Goal: Task Accomplishment & Management: Use online tool/utility

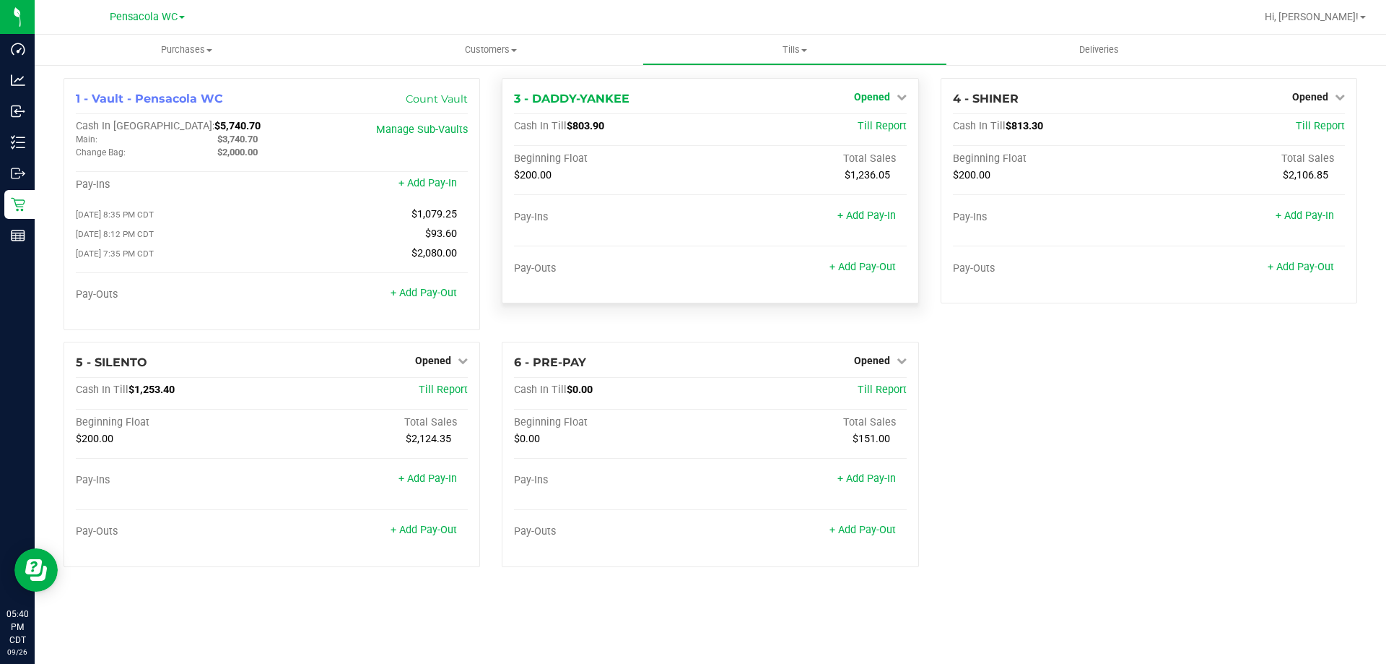
drag, startPoint x: 871, startPoint y: 84, endPoint x: 864, endPoint y: 100, distance: 17.8
click at [864, 95] on div "3 - DADDY-YANKEE Opened Close Till Cash In Till $803.90 Till Report Beginning F…" at bounding box center [710, 190] width 417 height 225
click at [864, 100] on span "Opened" at bounding box center [872, 97] width 36 height 12
click at [864, 124] on link "Close Till" at bounding box center [873, 127] width 39 height 12
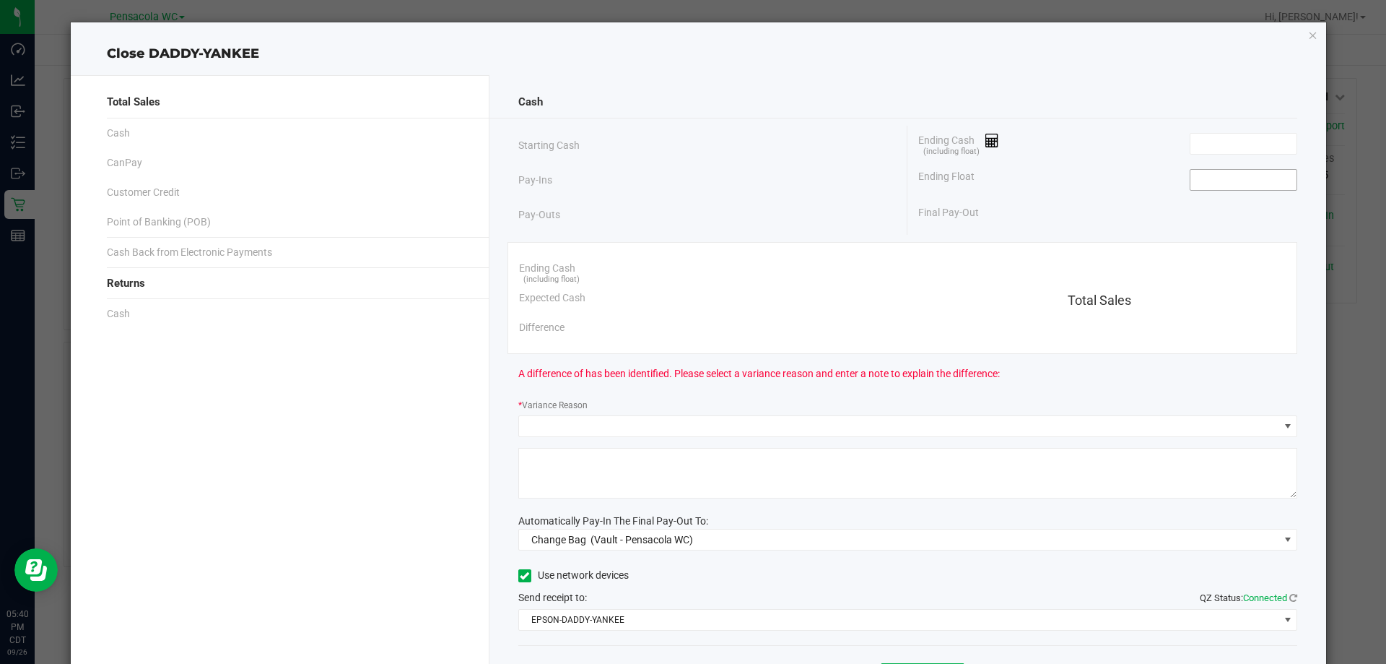
click at [1217, 186] on input at bounding box center [1244, 180] width 106 height 20
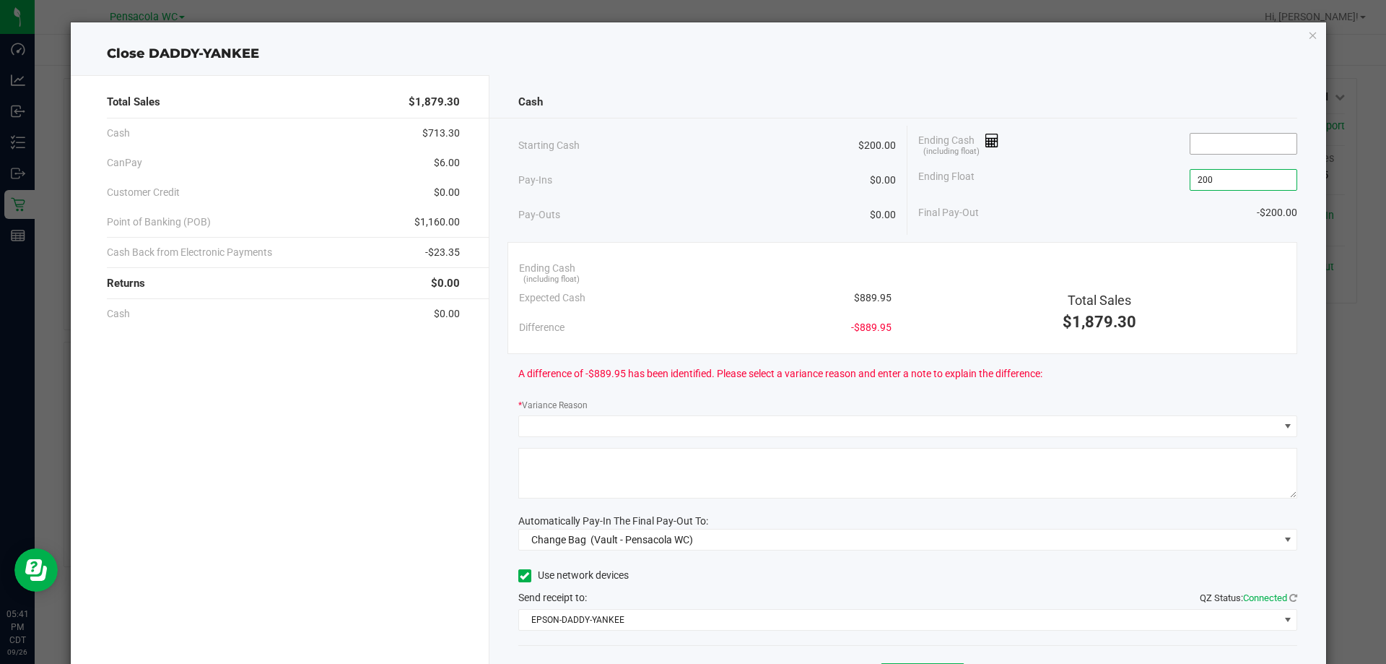
type input "$200.00"
click at [1204, 142] on input at bounding box center [1244, 144] width 106 height 20
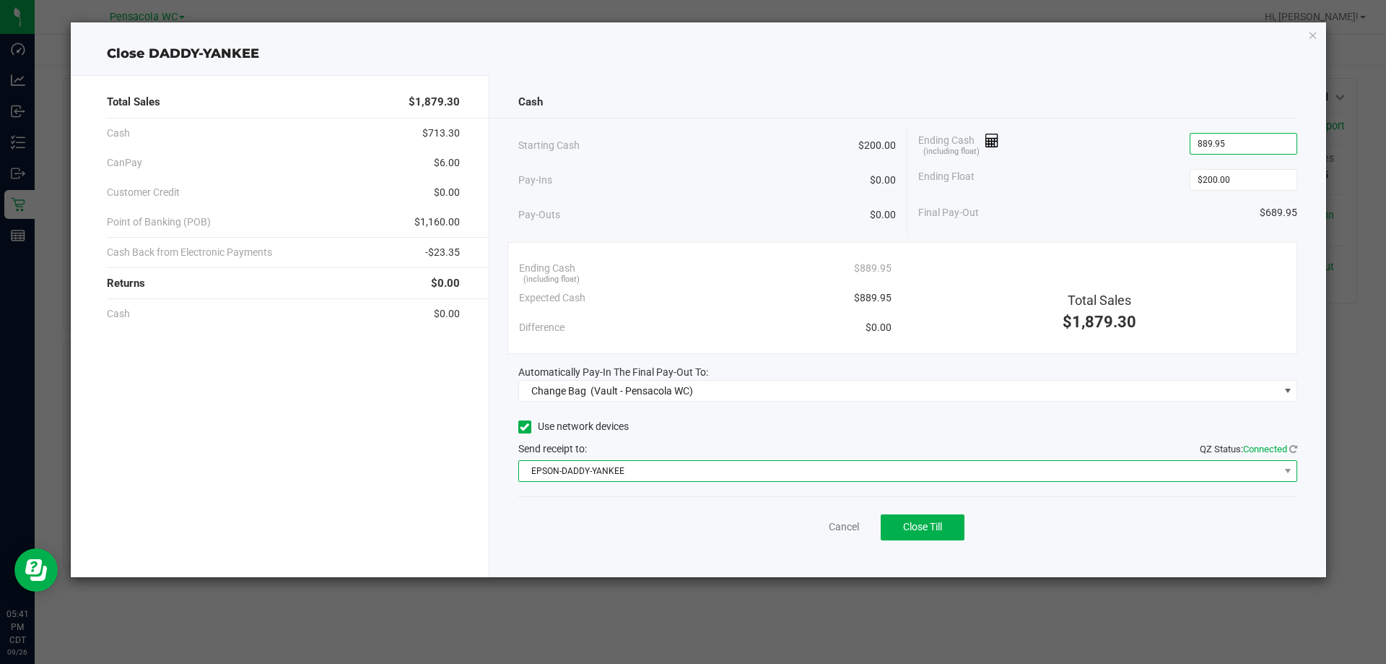
type input "$889.95"
click at [595, 475] on span "EPSON-DADDY-YANKEE" at bounding box center [899, 471] width 760 height 20
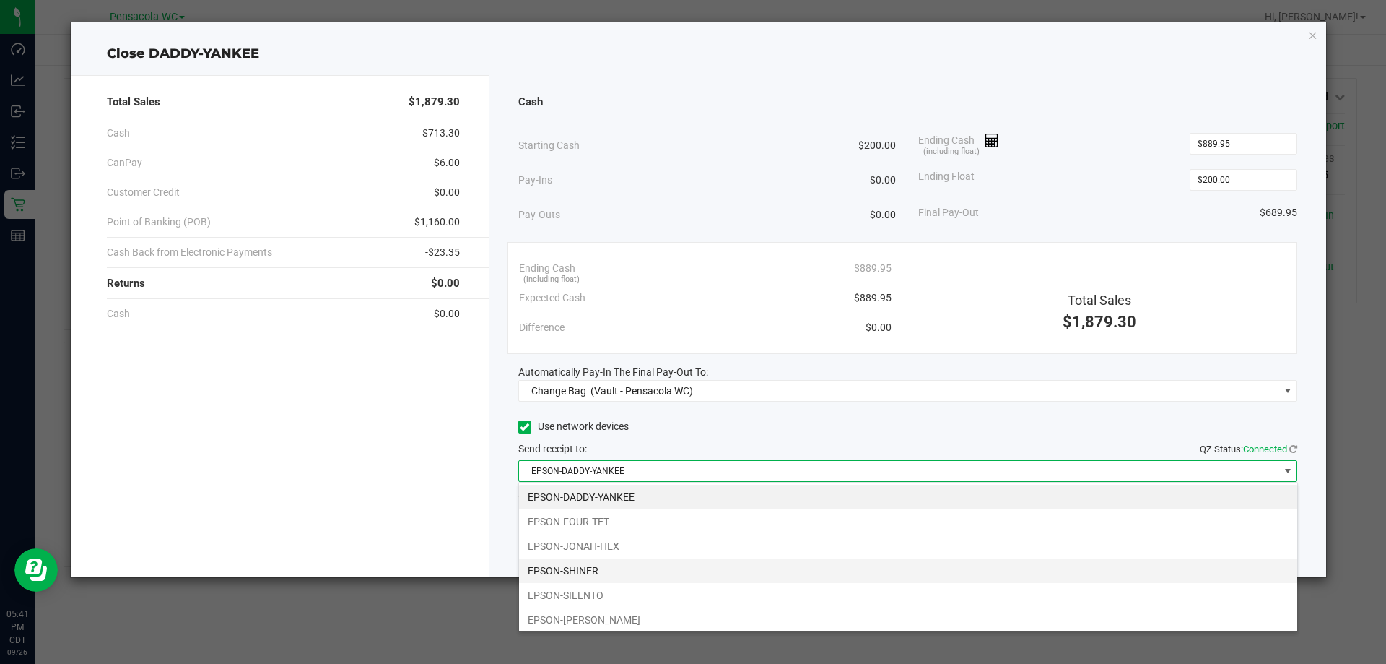
scroll to position [22, 779]
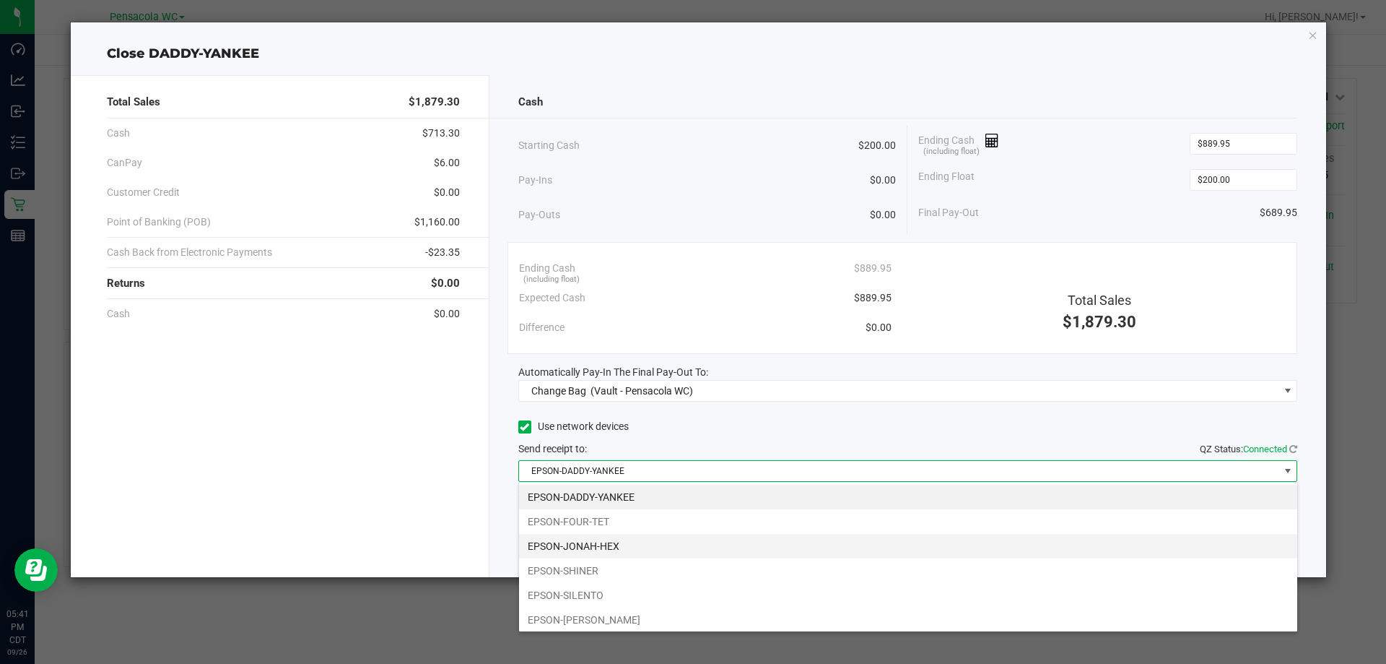
click at [624, 542] on li "EPSON-JONAH-HEX" at bounding box center [908, 546] width 778 height 25
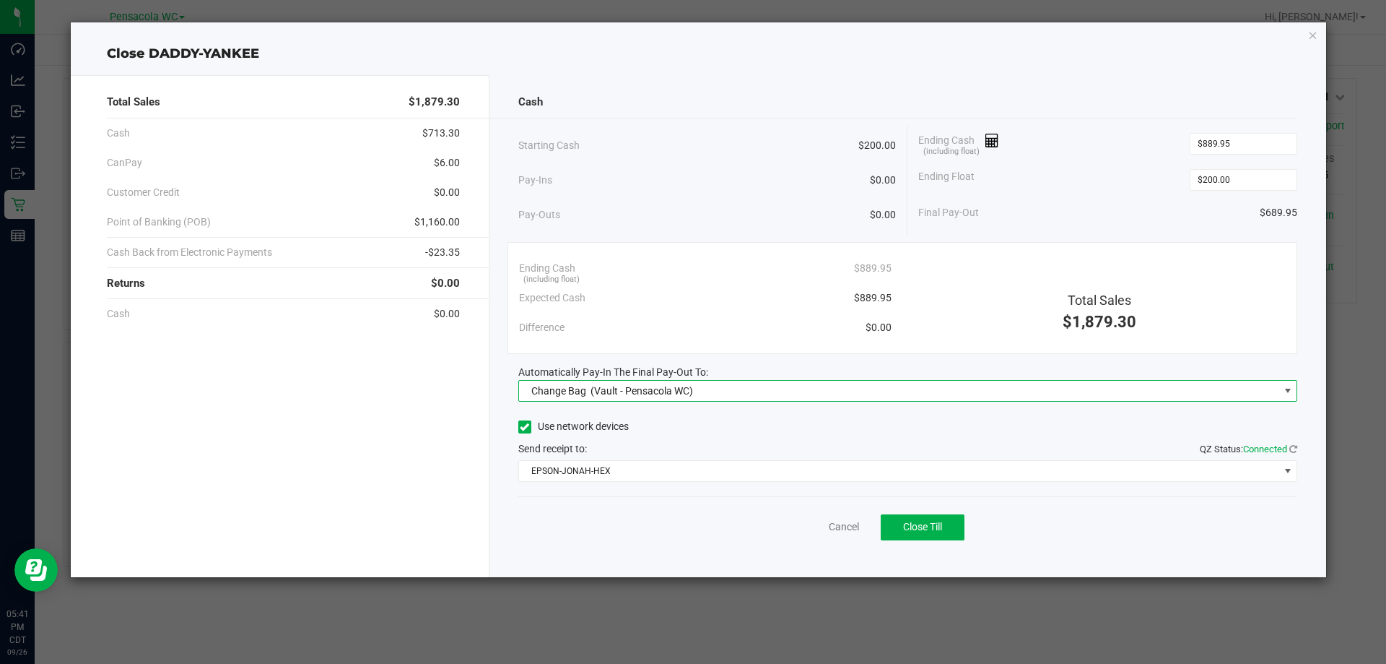
click at [664, 392] on span "(Vault - Pensacola WC)" at bounding box center [642, 391] width 103 height 12
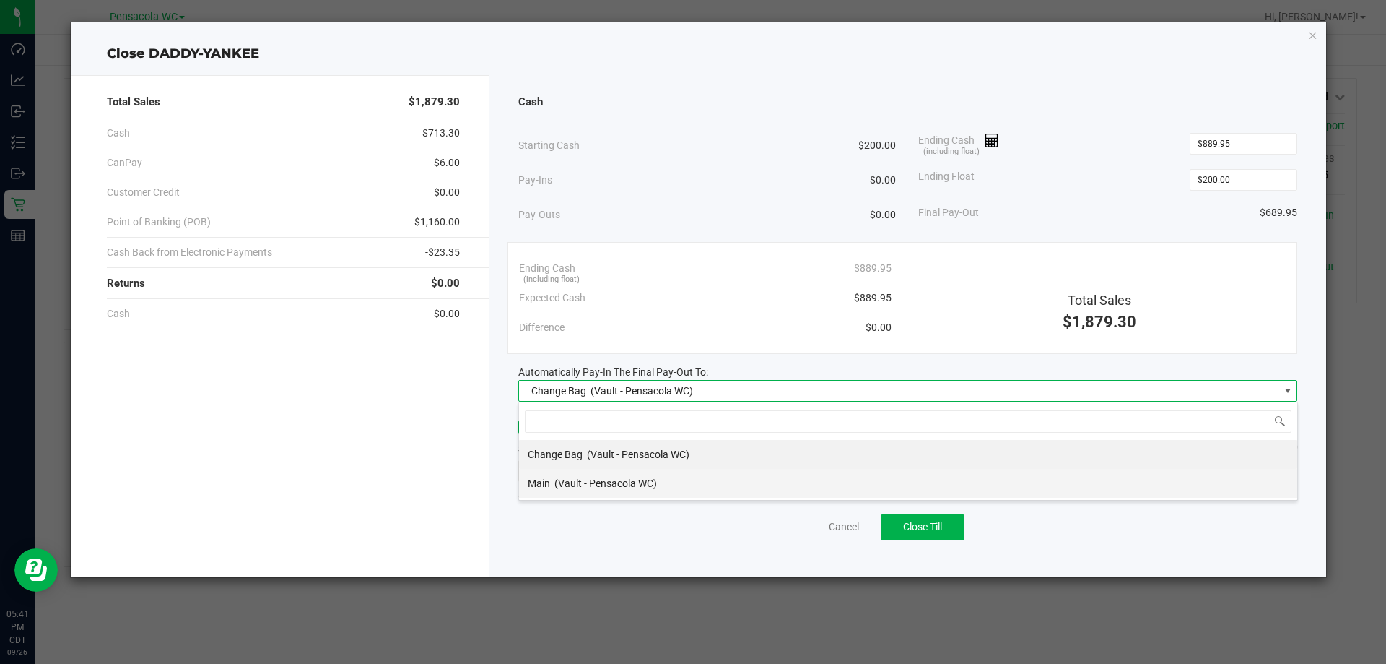
drag, startPoint x: 643, startPoint y: 474, endPoint x: 786, endPoint y: 274, distance: 245.7
click at [643, 475] on div "Main (Vault - Pensacola WC)" at bounding box center [592, 483] width 129 height 26
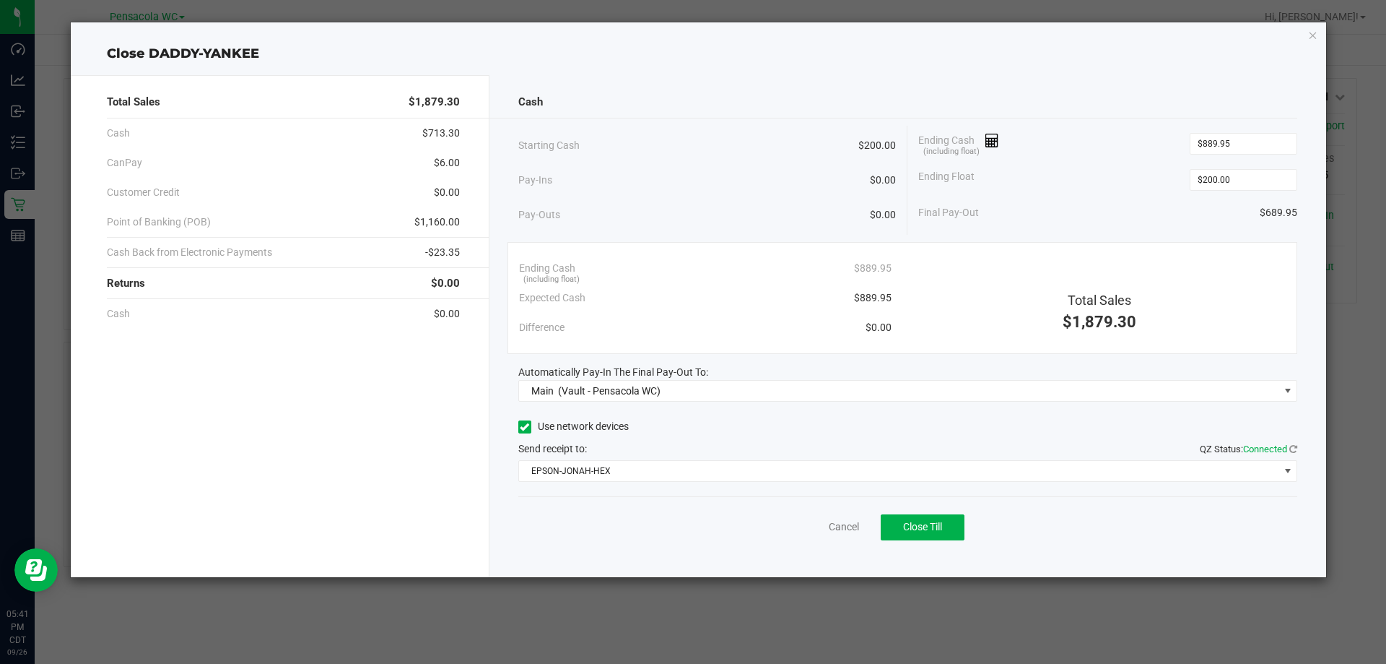
click at [799, 253] on div "Ending Cash (including float) $889.95" at bounding box center [705, 268] width 373 height 30
click at [937, 519] on button "Close Till" at bounding box center [923, 527] width 84 height 26
click at [812, 526] on link "Dismiss" at bounding box center [812, 526] width 35 height 15
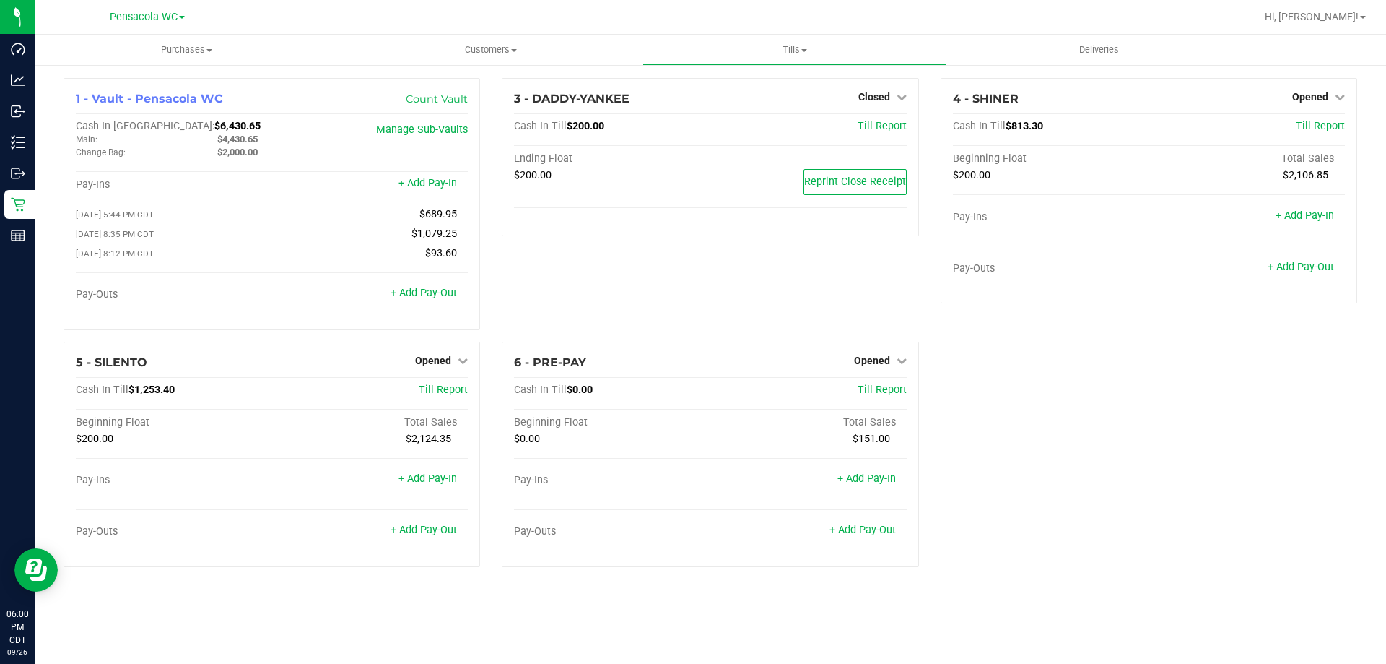
click at [1149, 602] on div "Purchases Summary of purchases Fulfillment All purchases Customers All customer…" at bounding box center [711, 349] width 1352 height 629
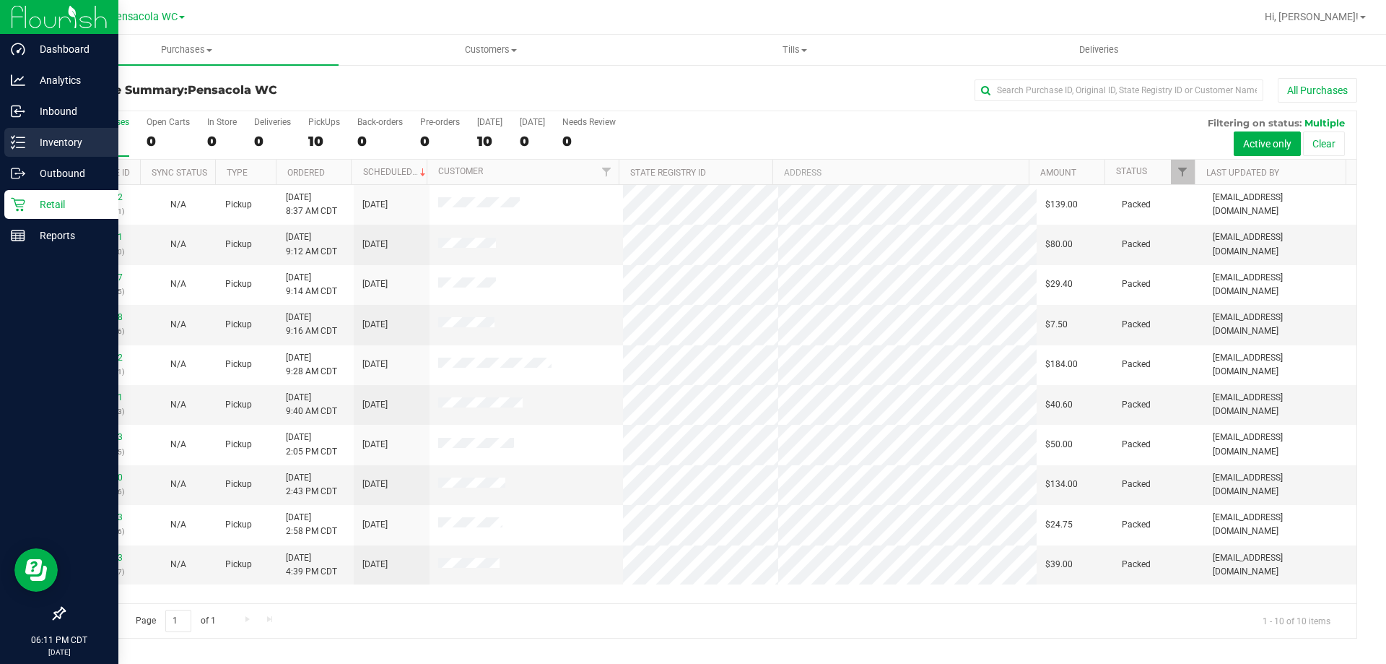
click at [13, 149] on div "Inventory" at bounding box center [61, 142] width 114 height 29
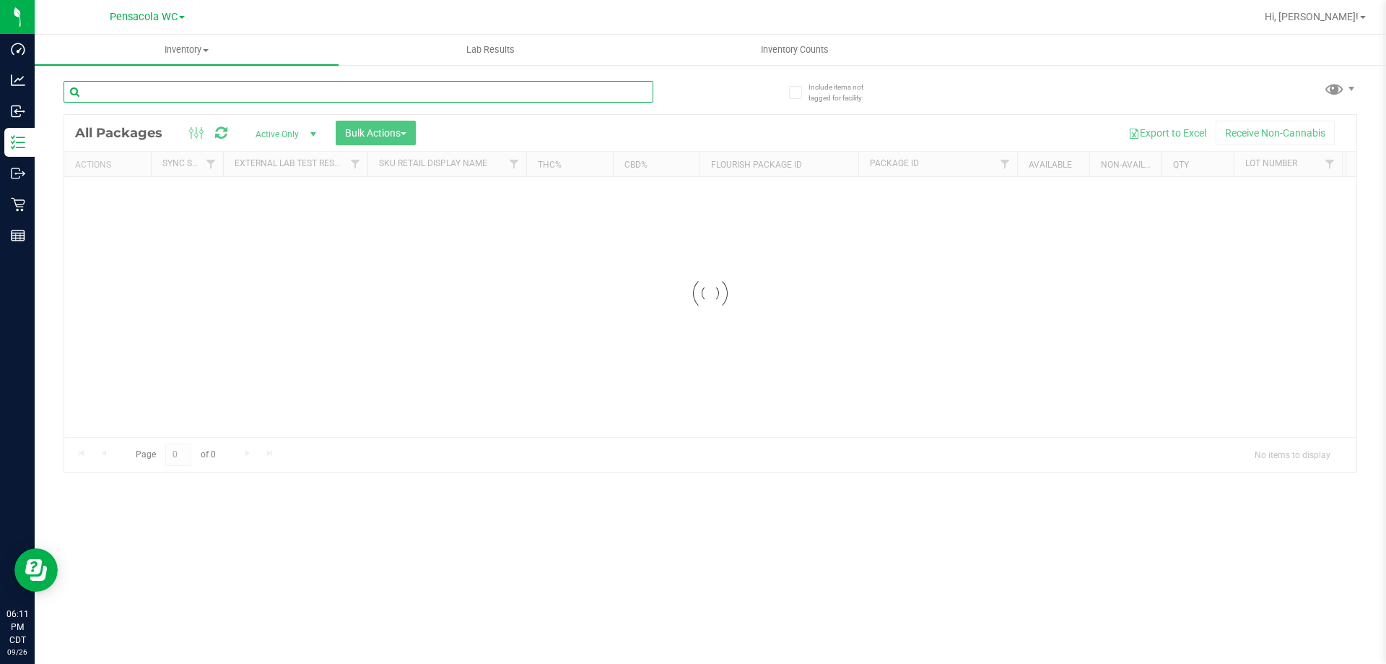
click at [168, 95] on div "Inventory All packages All inventory Waste log Create inventory Lab Results Inv…" at bounding box center [711, 349] width 1352 height 629
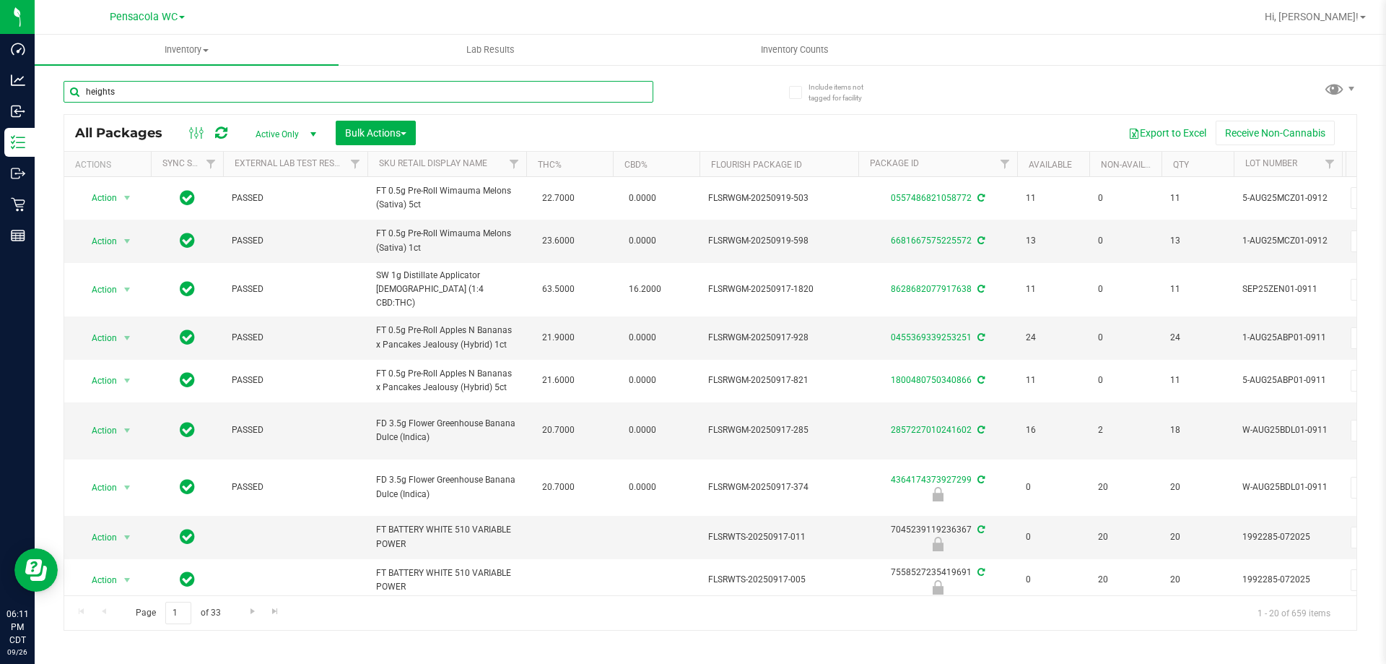
type input "heights"
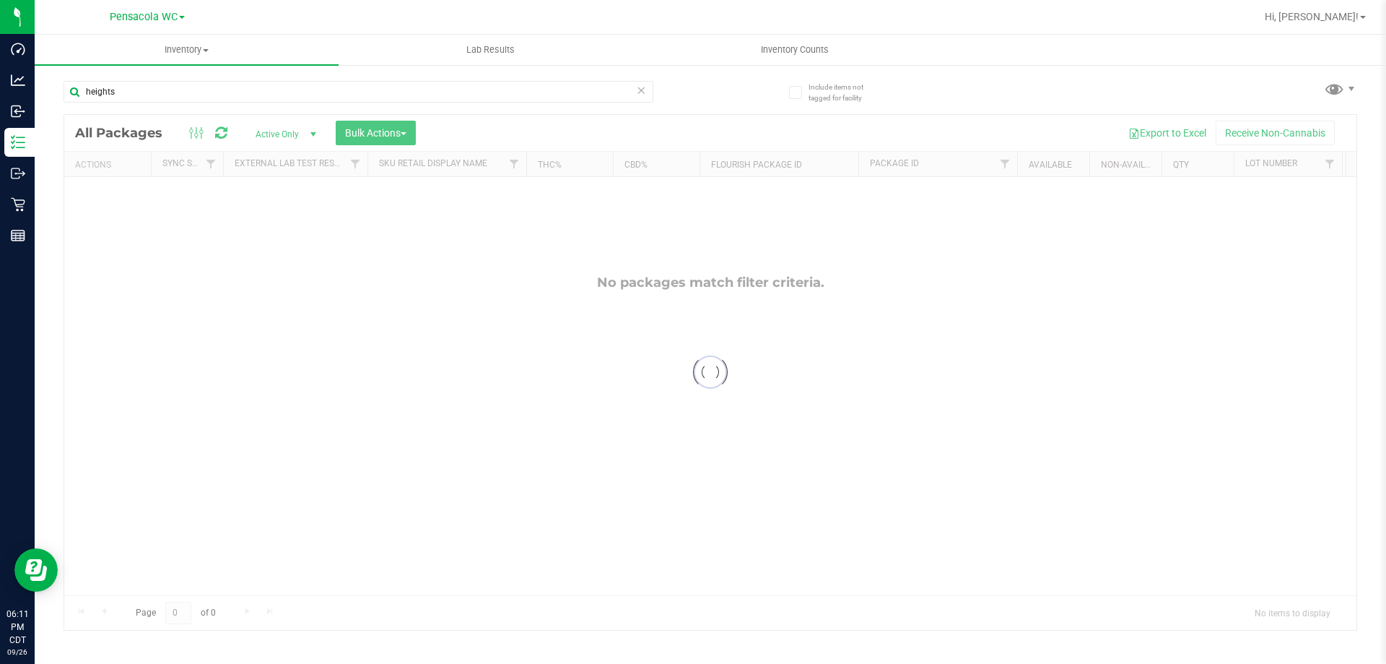
click at [637, 93] on icon at bounding box center [641, 89] width 10 height 17
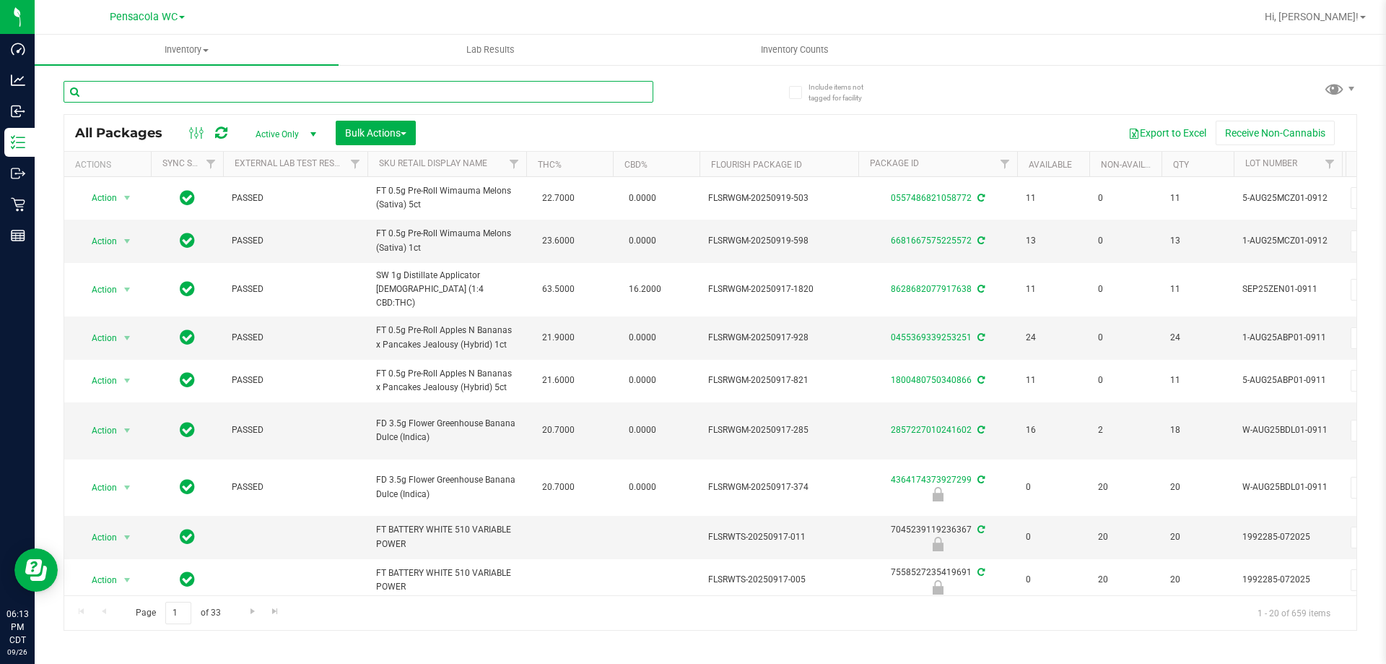
drag, startPoint x: 513, startPoint y: 57, endPoint x: 451, endPoint y: 83, distance: 67.3
click at [451, 83] on input "text" at bounding box center [359, 92] width 590 height 22
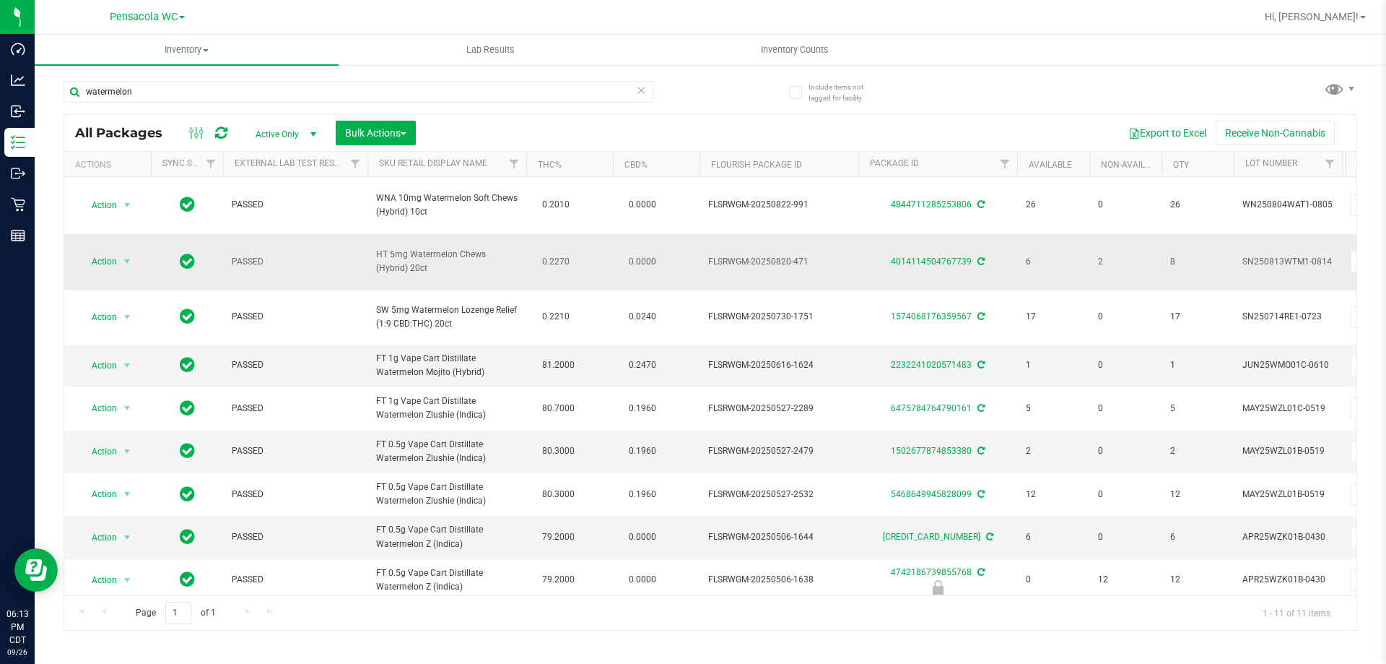
drag, startPoint x: 508, startPoint y: 274, endPoint x: 499, endPoint y: 271, distance: 10.1
click at [499, 271] on span "HT 5mg Watermelon Chews (Hybrid) 20ct" at bounding box center [447, 261] width 142 height 27
click at [350, 87] on input "watermelon" at bounding box center [359, 92] width 590 height 22
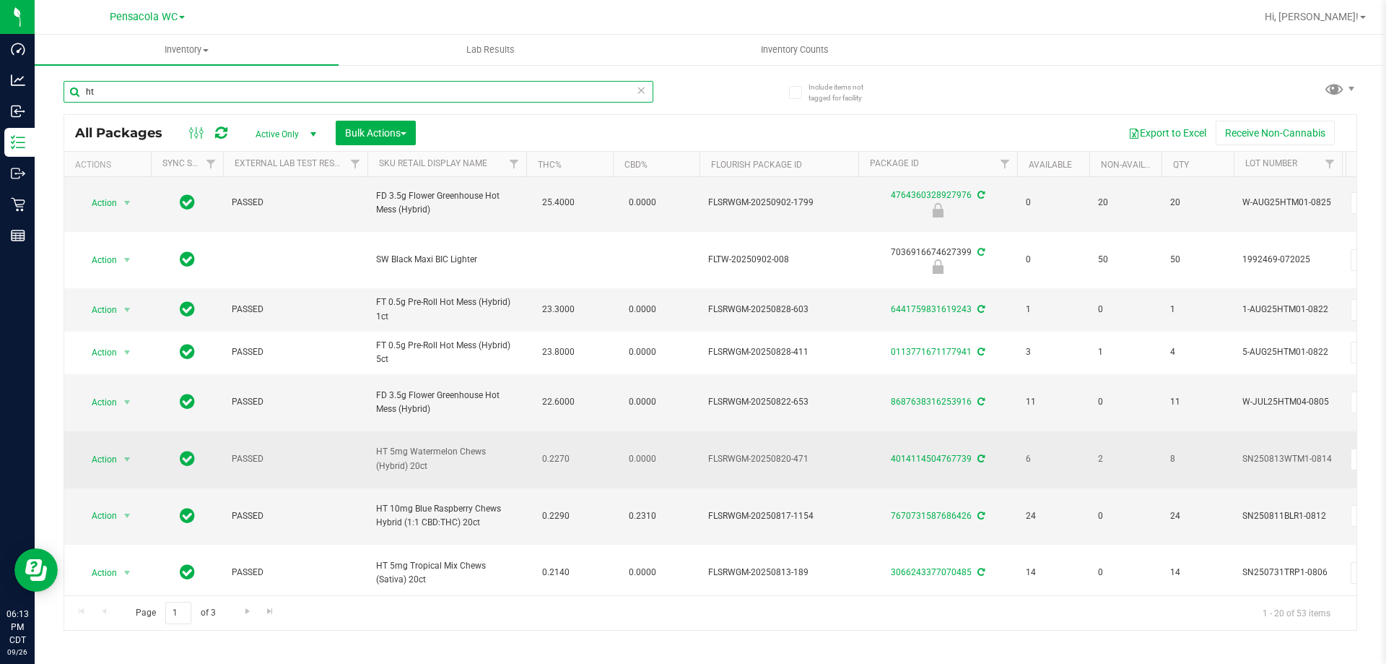
scroll to position [516, 0]
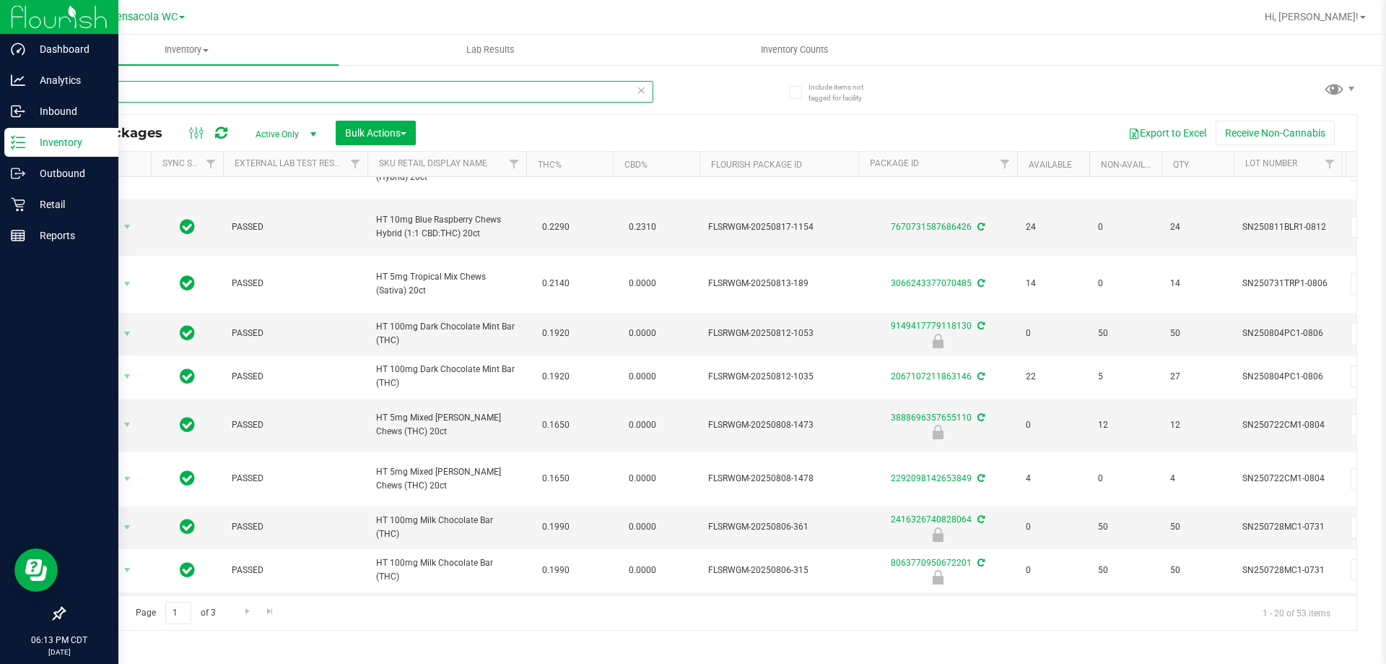
drag, startPoint x: 251, startPoint y: 91, endPoint x: 0, endPoint y: 30, distance: 257.9
click at [0, 30] on div "Dashboard Analytics Inbound Inventory Outbound Retail Reports 06:13 PM CDT 09/2…" at bounding box center [693, 332] width 1386 height 664
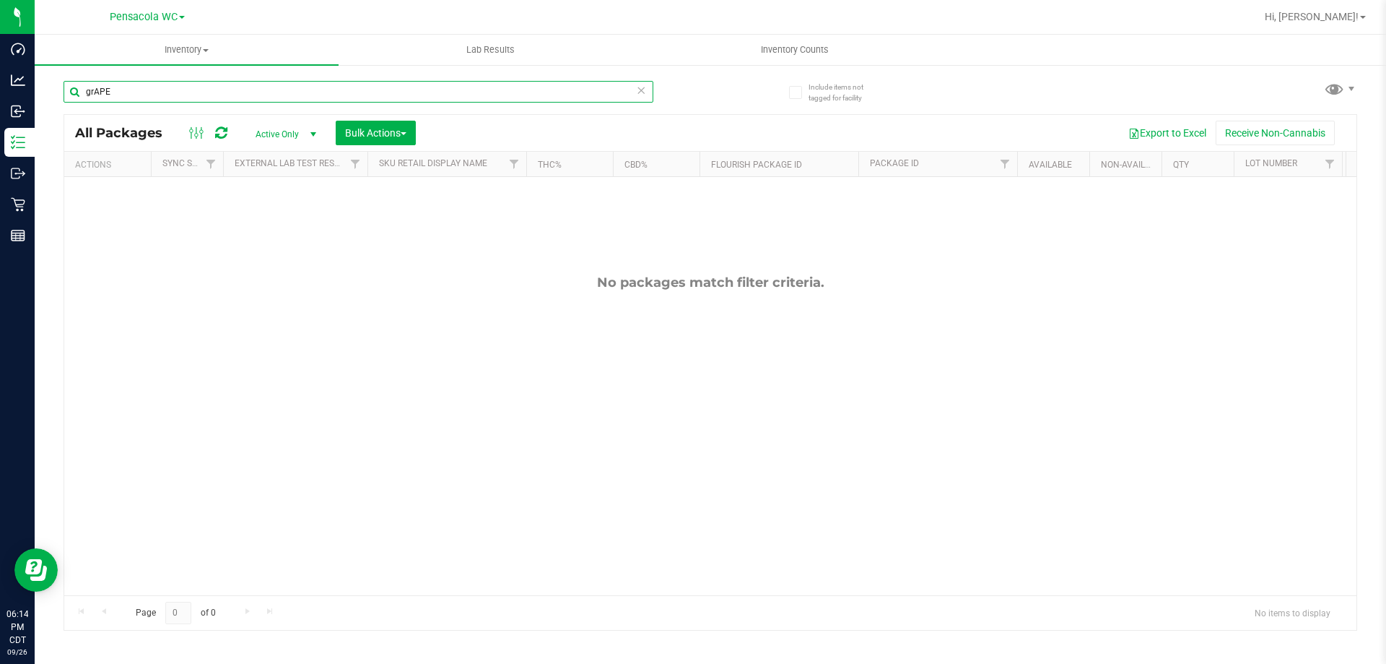
type input "grAPE"
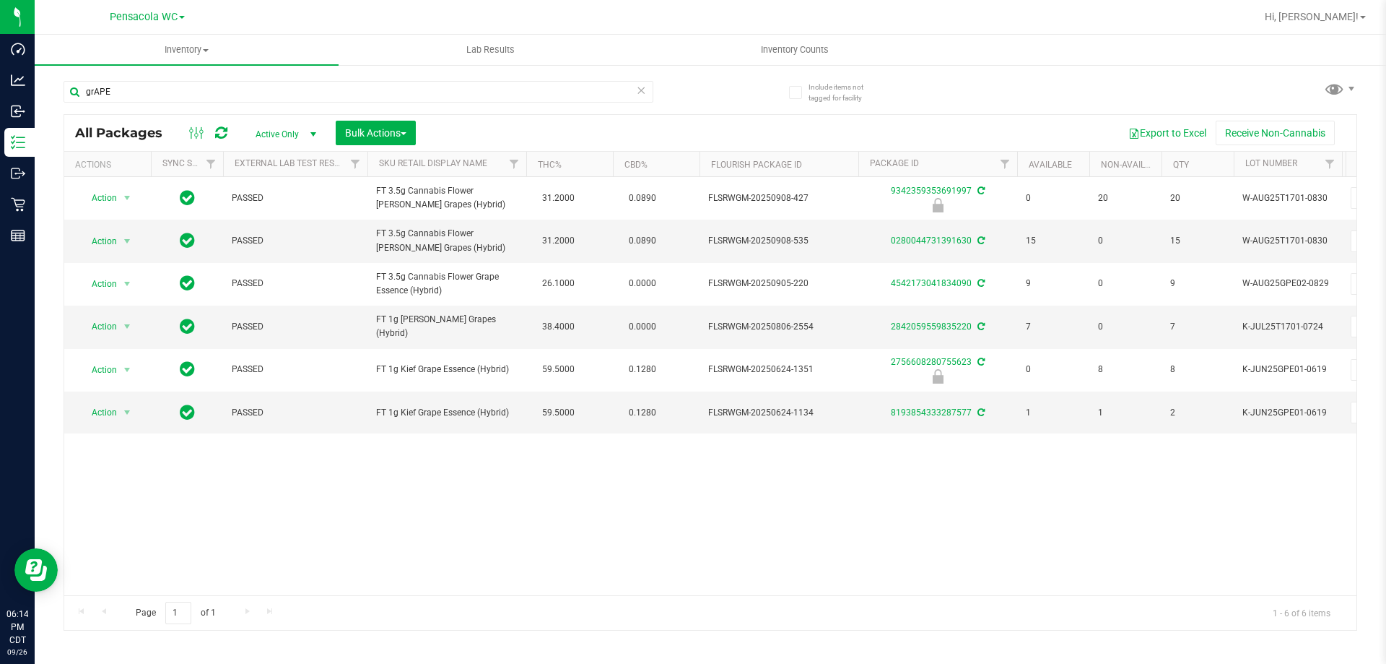
click at [638, 91] on icon at bounding box center [641, 89] width 10 height 17
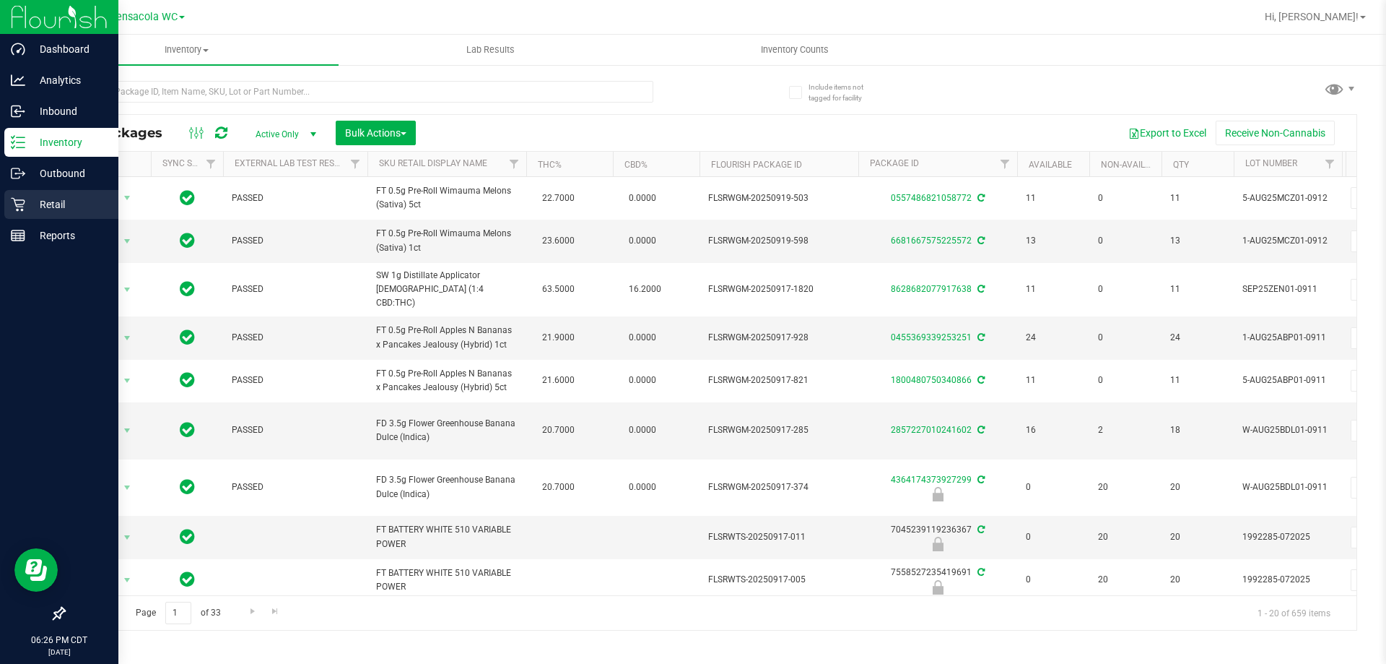
click at [31, 218] on div "Retail" at bounding box center [61, 204] width 114 height 29
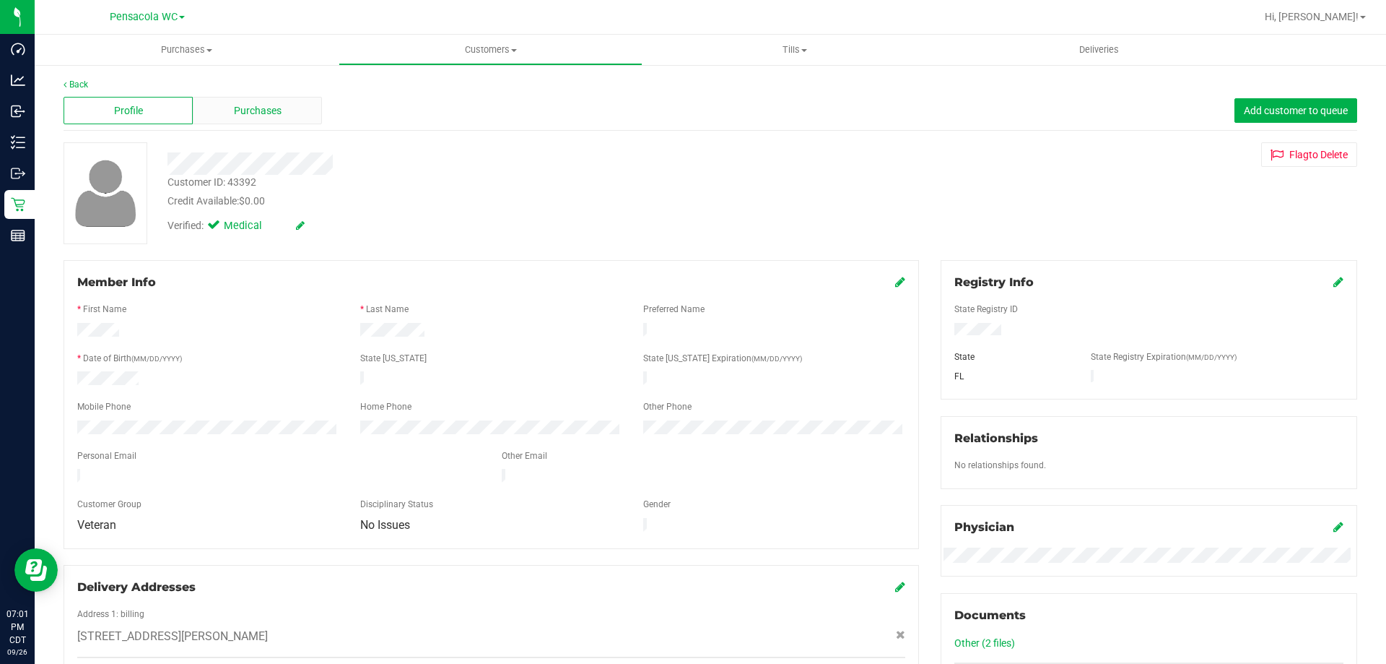
click at [218, 107] on div "Purchases" at bounding box center [257, 110] width 129 height 27
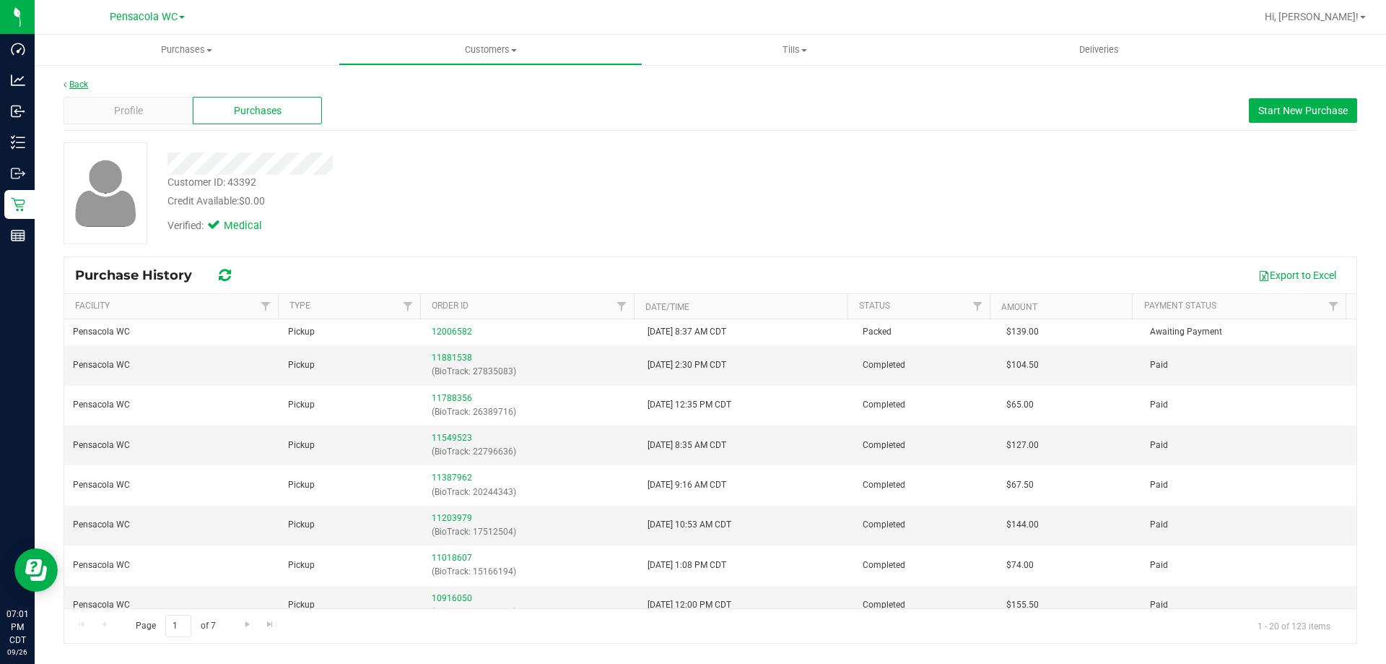
click at [72, 83] on link "Back" at bounding box center [76, 84] width 25 height 10
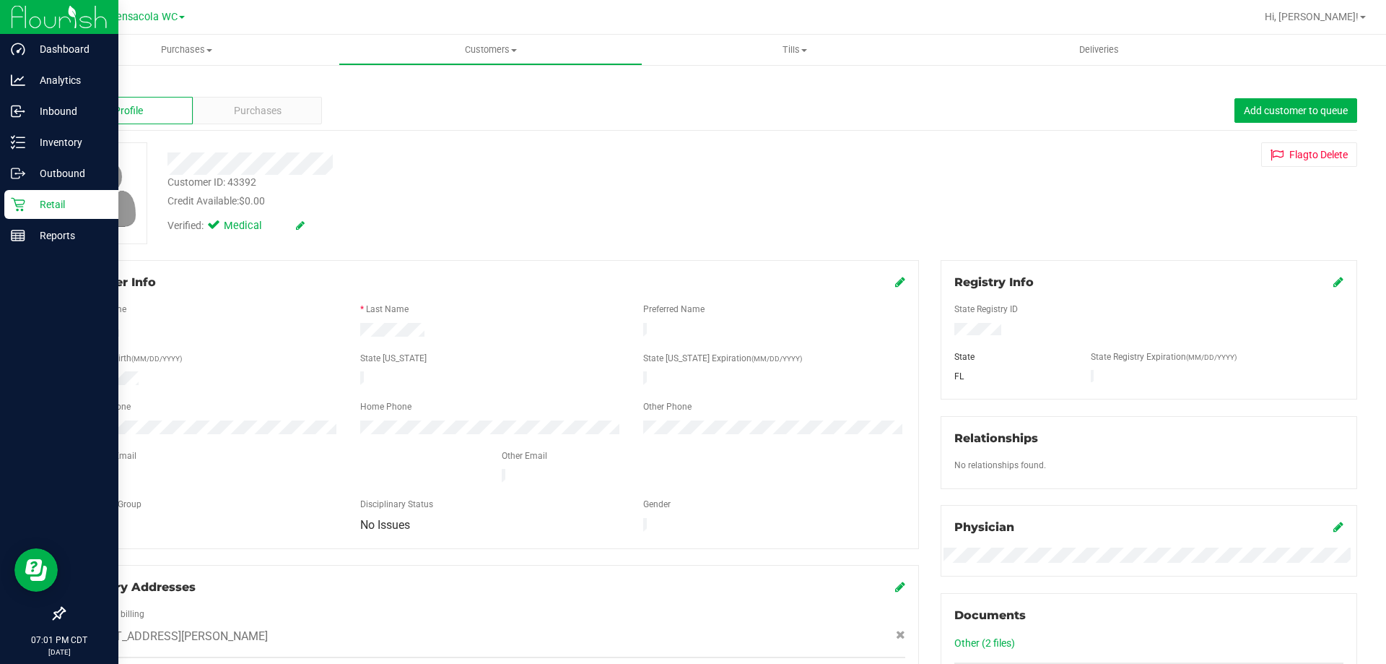
drag, startPoint x: 29, startPoint y: 202, endPoint x: 74, endPoint y: 212, distance: 45.9
click at [30, 204] on p "Retail" at bounding box center [68, 204] width 87 height 17
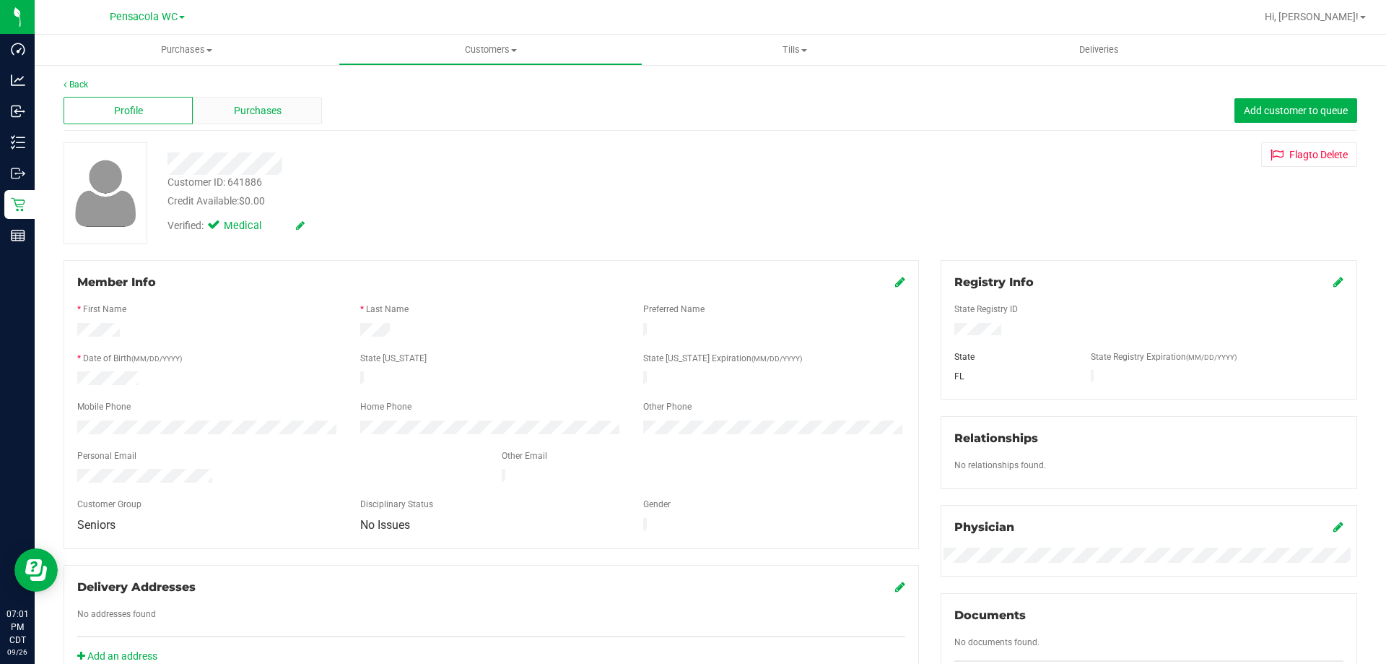
click at [250, 116] on span "Purchases" at bounding box center [258, 110] width 48 height 15
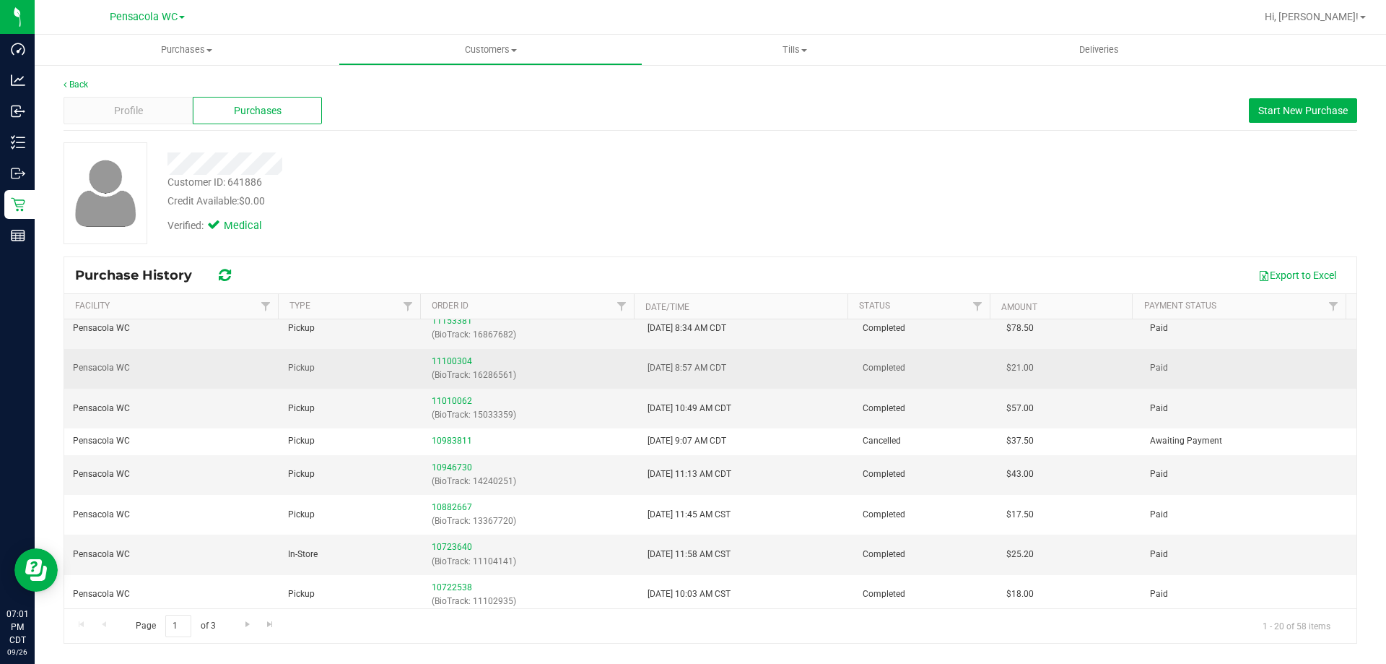
scroll to position [72, 0]
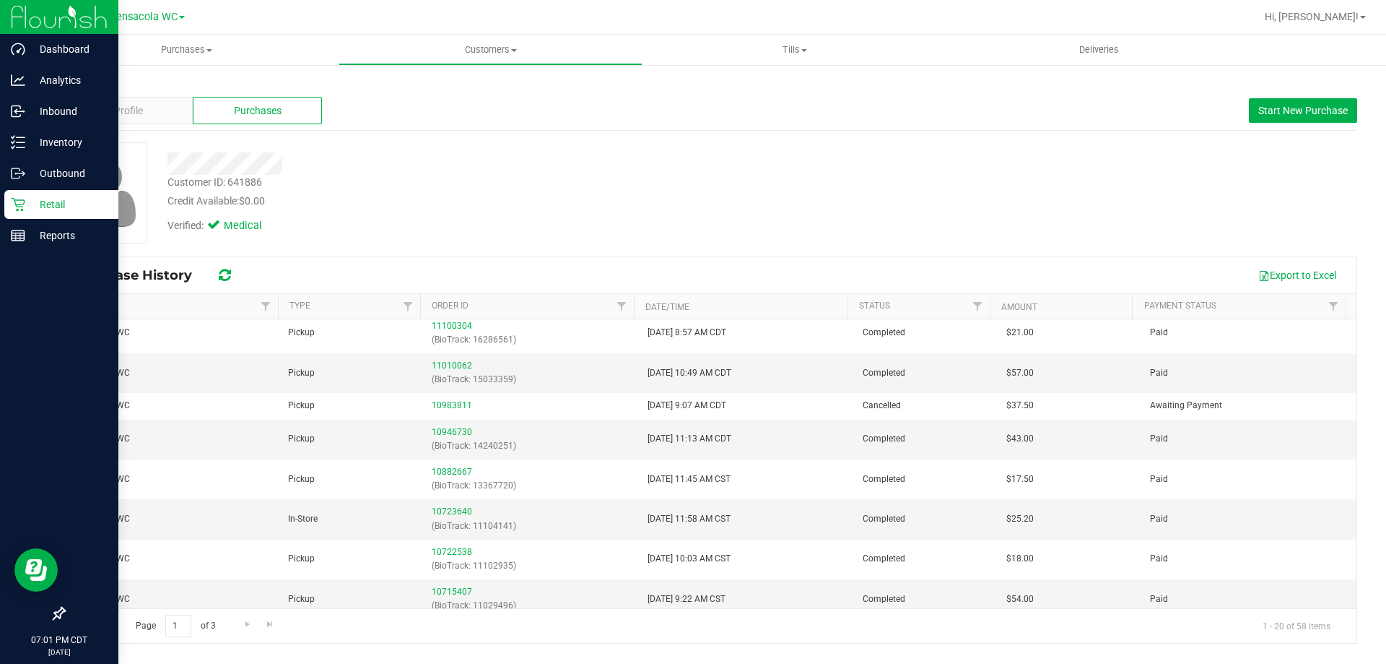
click at [31, 199] on p "Retail" at bounding box center [68, 204] width 87 height 17
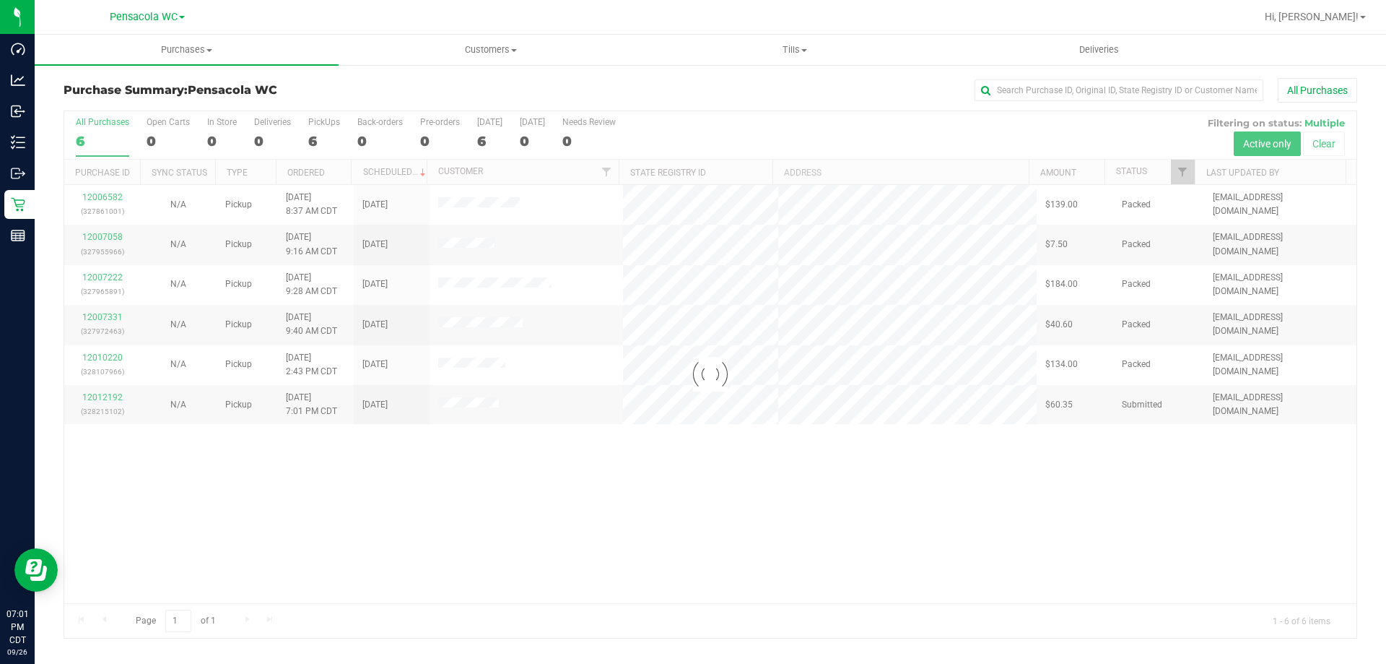
click at [497, 283] on div at bounding box center [710, 374] width 1292 height 526
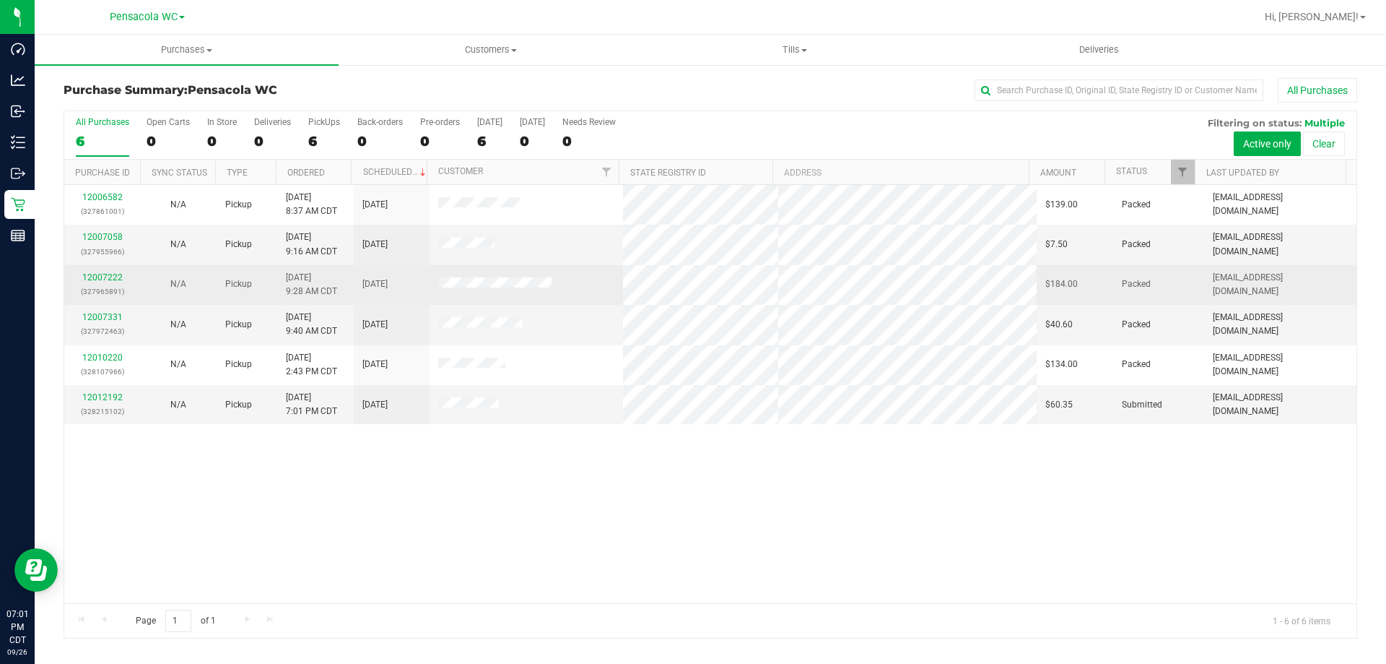
click at [505, 277] on td at bounding box center [527, 285] width 194 height 40
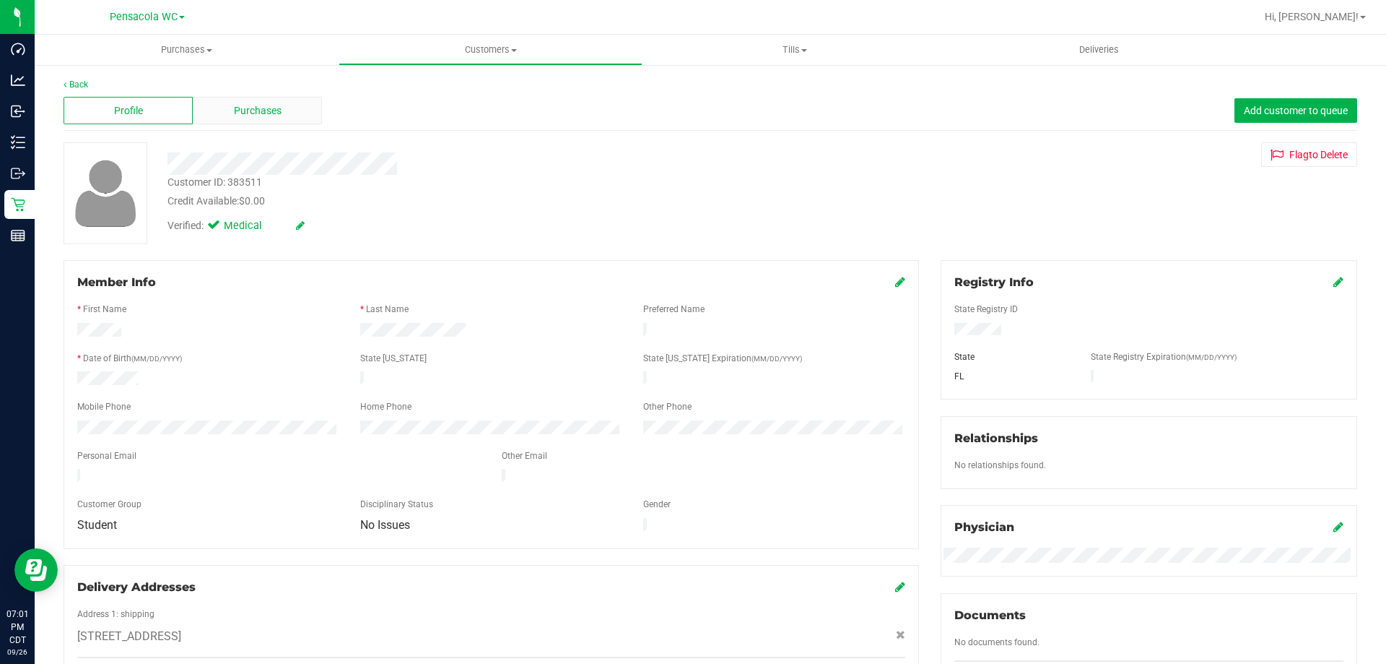
click at [244, 123] on div "Purchases" at bounding box center [257, 110] width 129 height 27
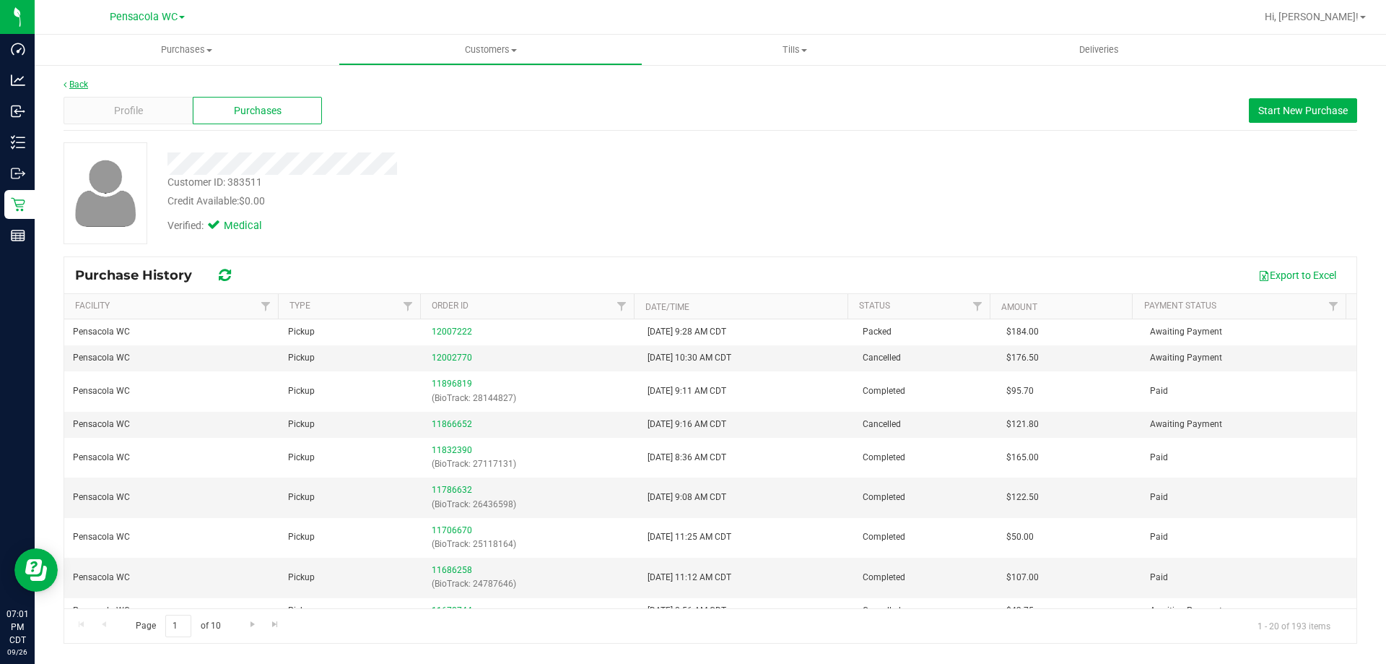
click at [74, 82] on link "Back" at bounding box center [76, 84] width 25 height 10
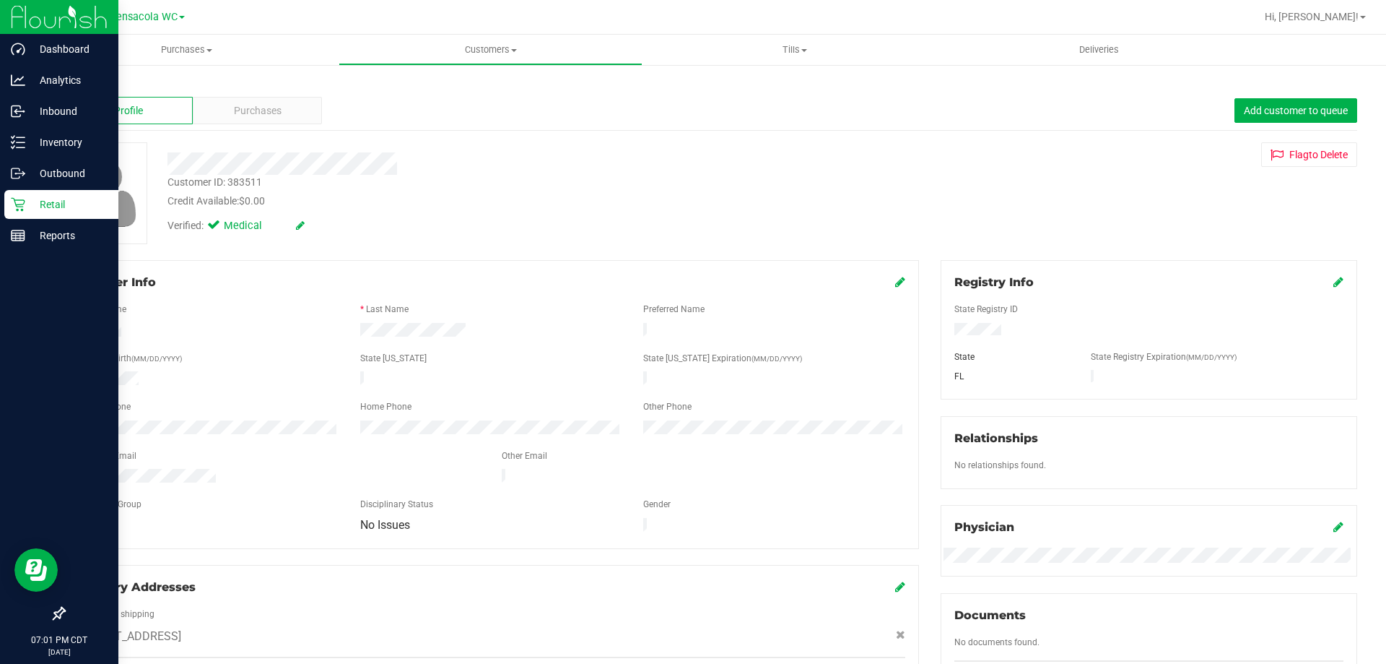
click at [16, 211] on icon at bounding box center [18, 204] width 14 height 14
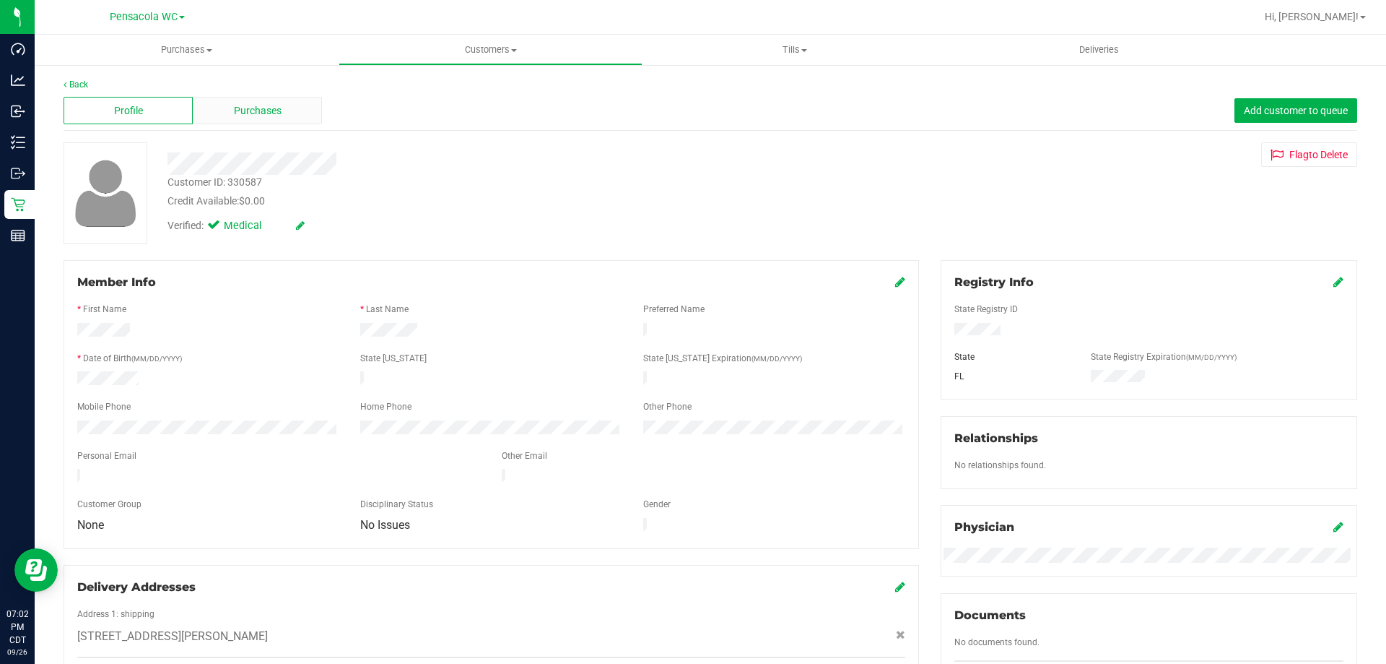
click at [282, 120] on div "Purchases" at bounding box center [257, 110] width 129 height 27
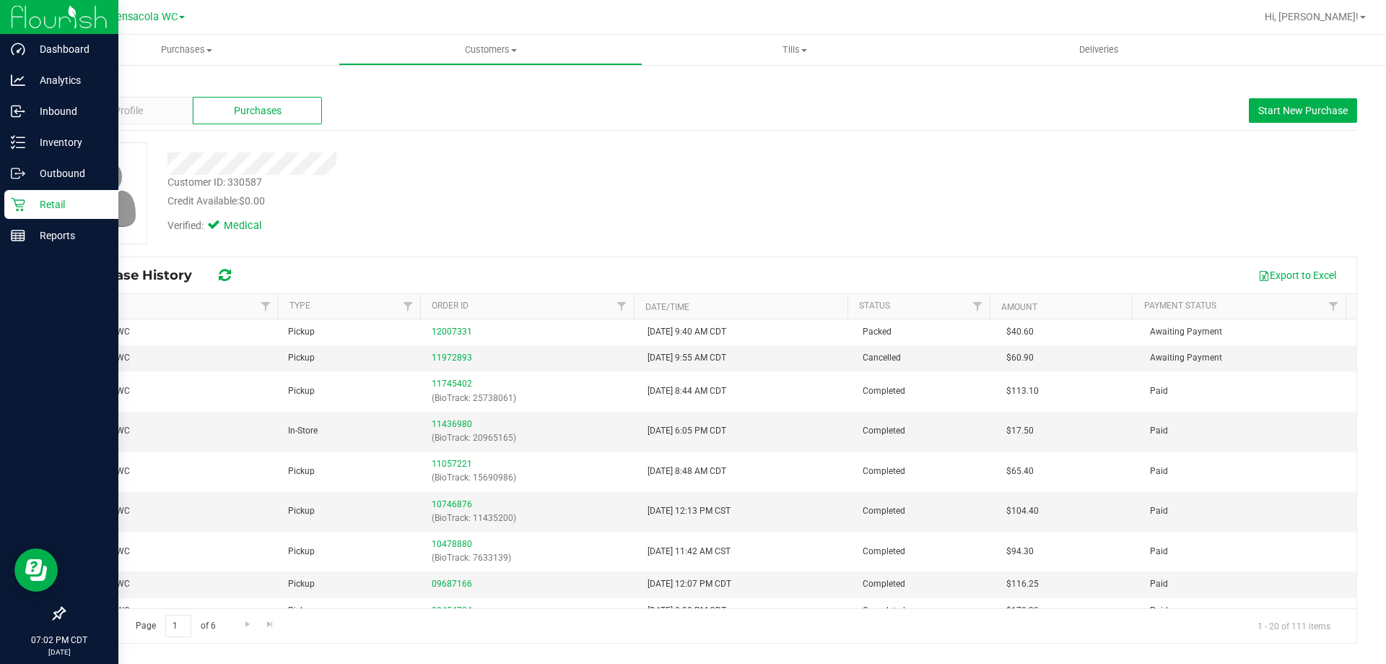
click at [69, 198] on p "Retail" at bounding box center [68, 204] width 87 height 17
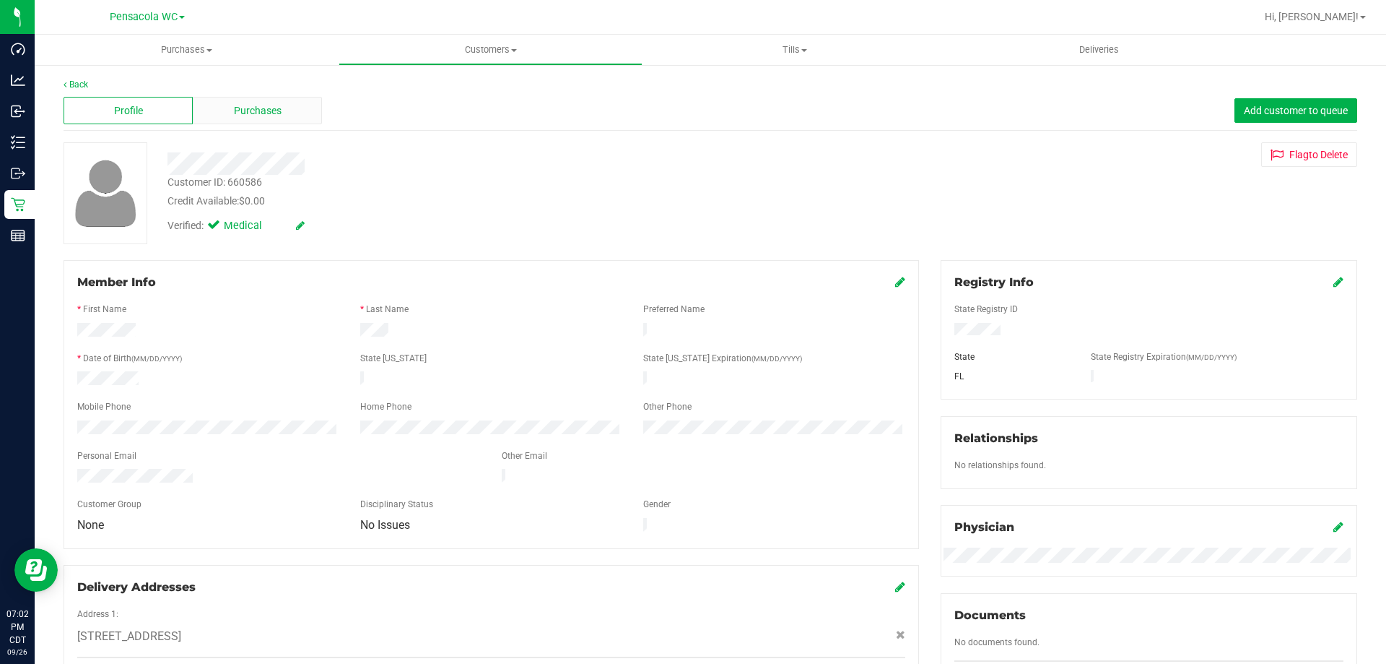
click at [244, 103] on span "Purchases" at bounding box center [258, 110] width 48 height 15
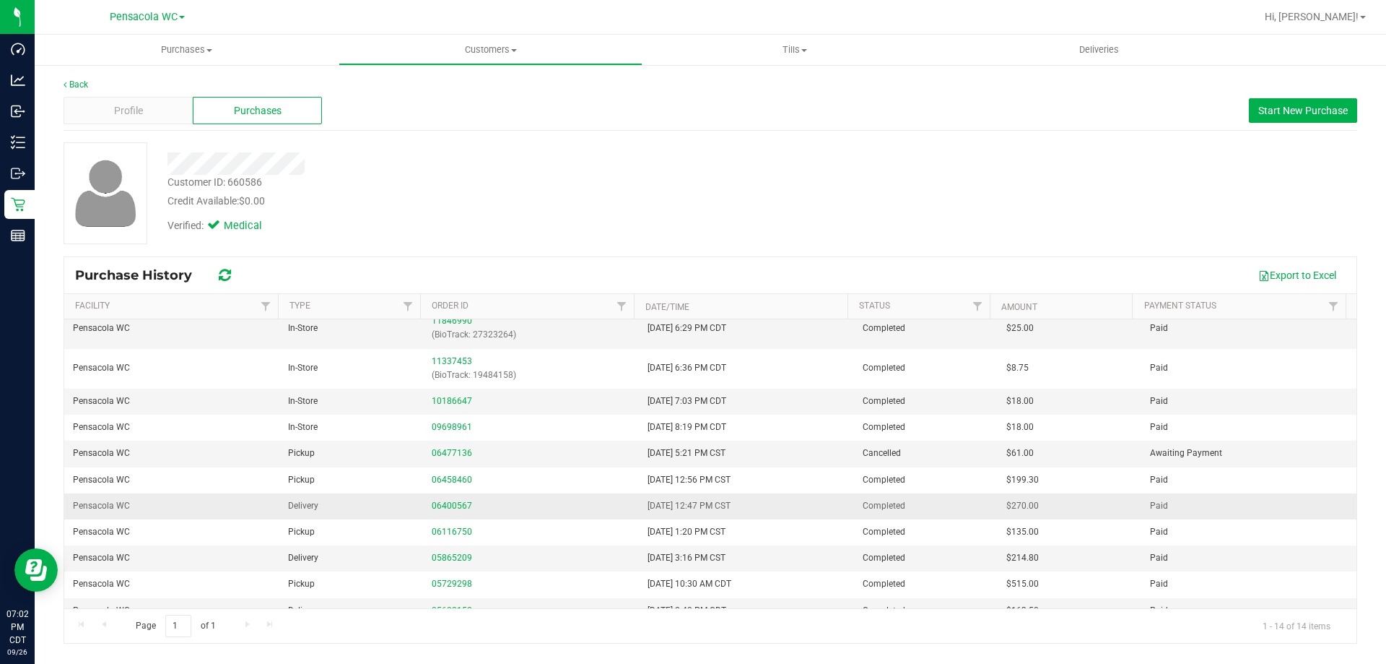
scroll to position [72, 0]
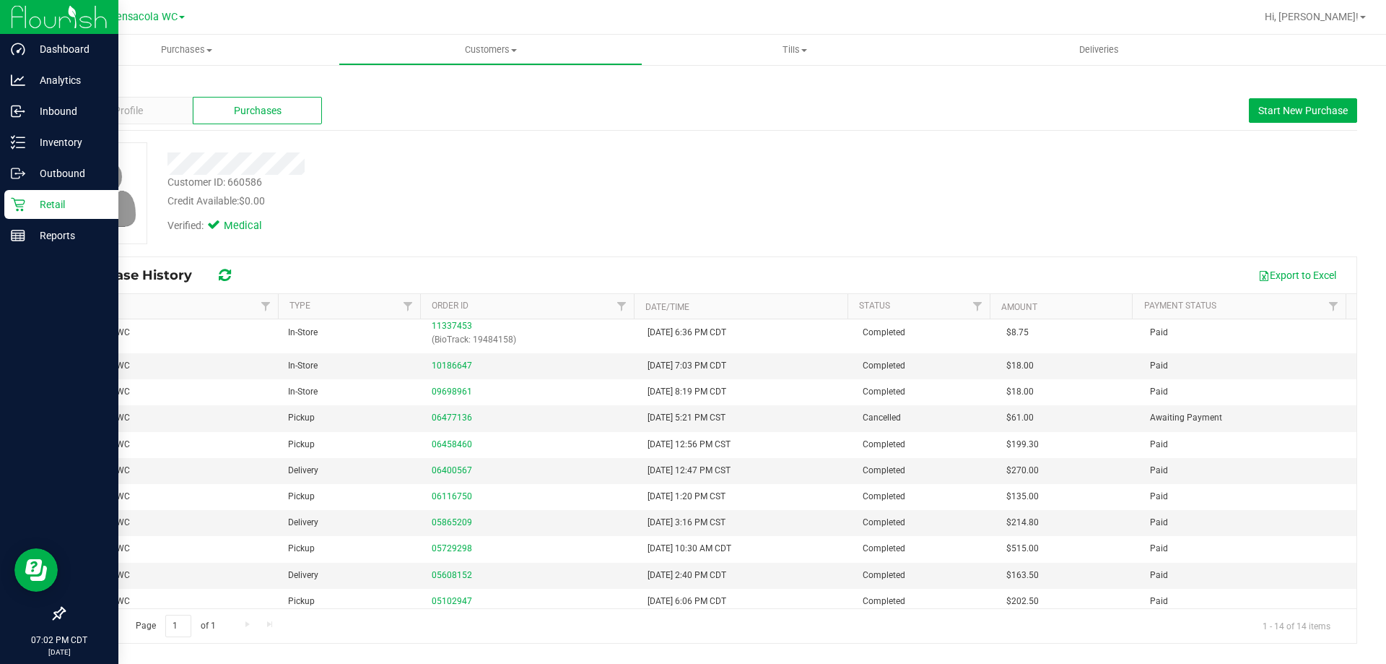
click at [69, 209] on p "Retail" at bounding box center [68, 204] width 87 height 17
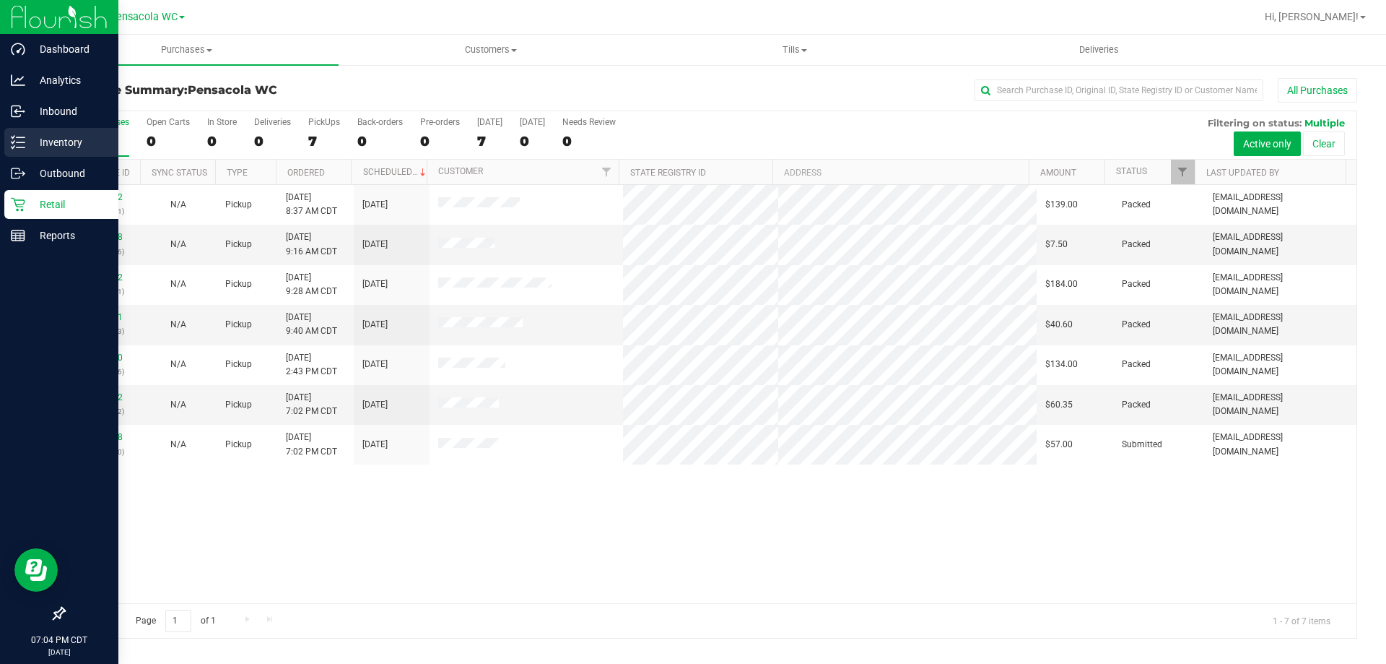
click at [53, 142] on p "Inventory" at bounding box center [68, 142] width 87 height 17
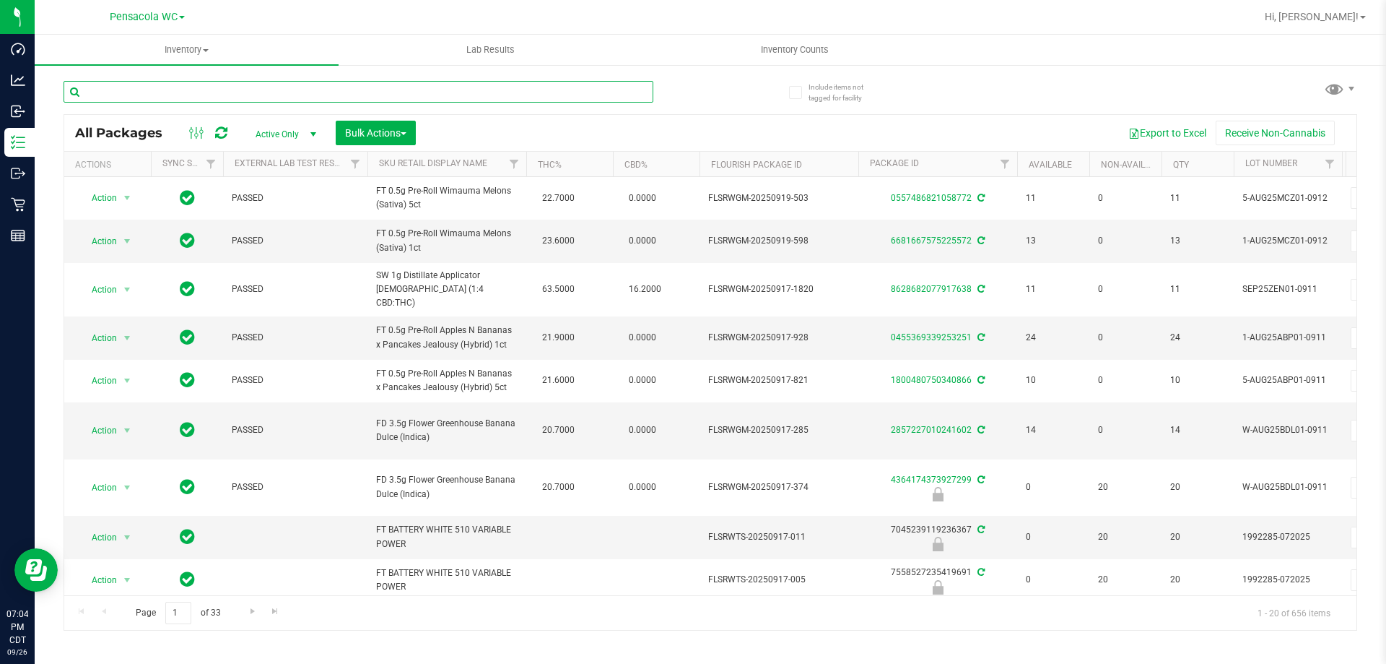
click at [219, 91] on input "text" at bounding box center [359, 92] width 590 height 22
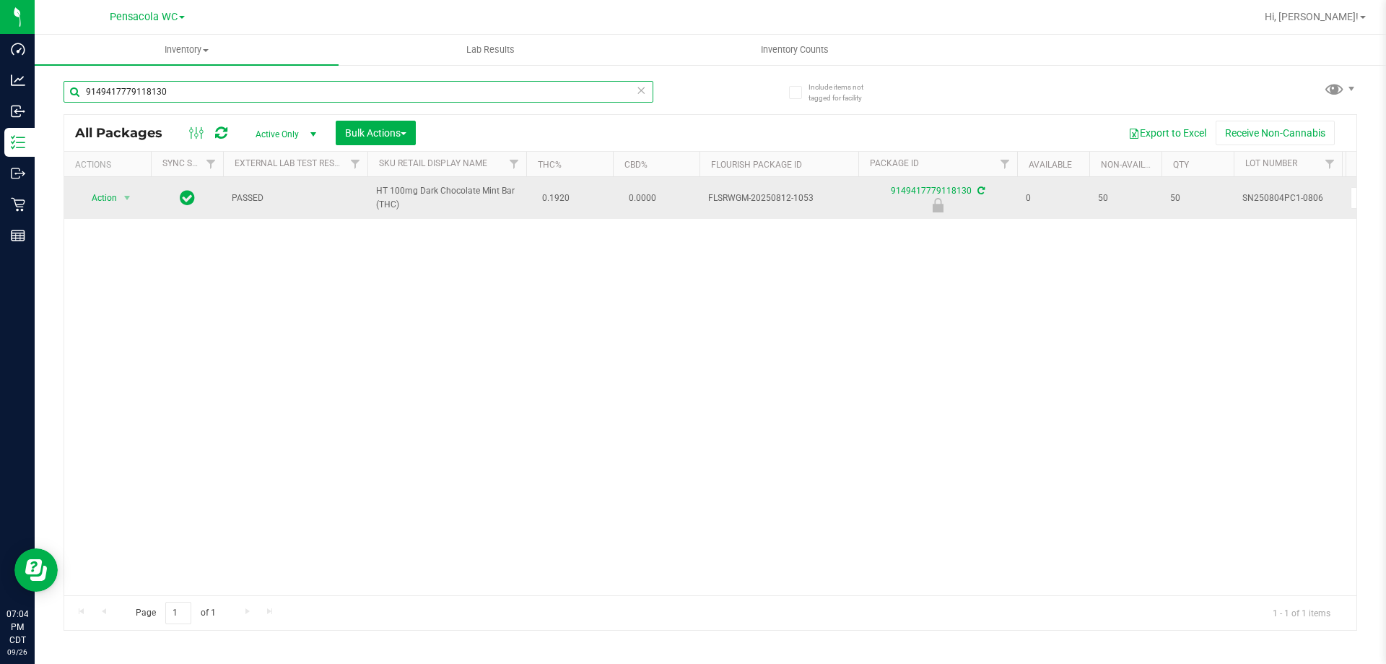
type input "9149417779118130"
click at [108, 205] on span "Action" at bounding box center [98, 198] width 39 height 20
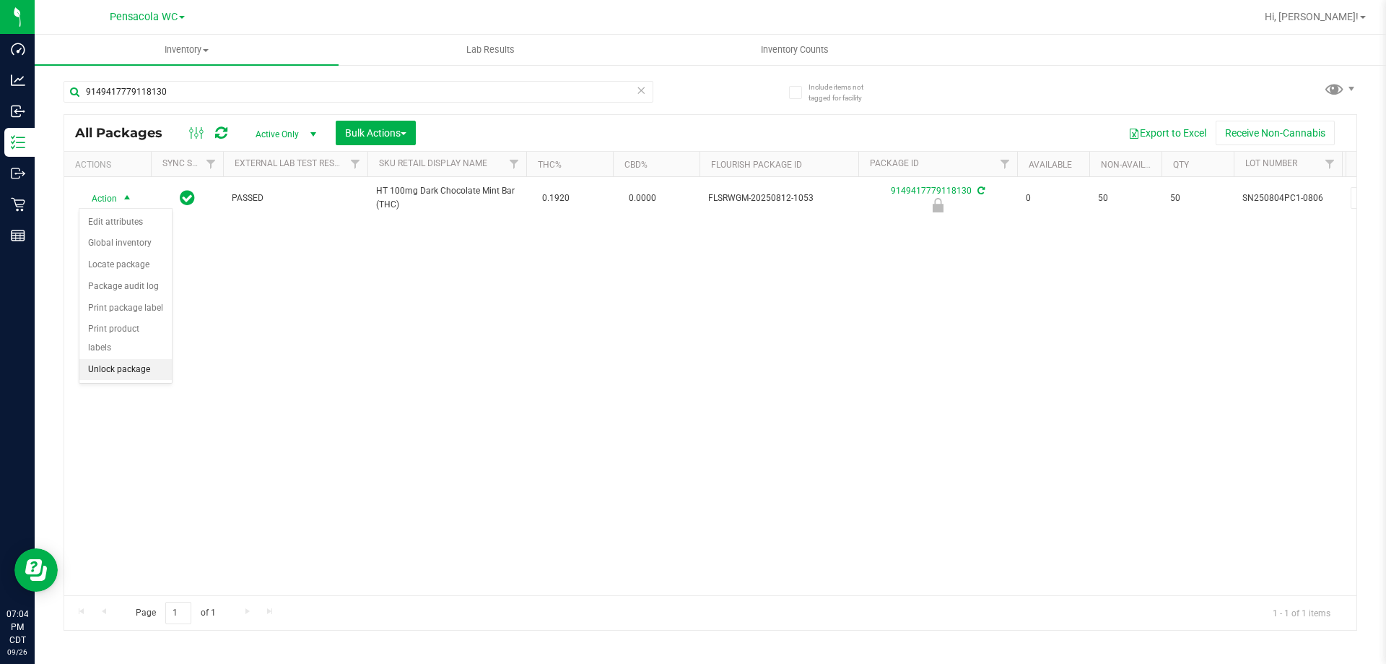
click at [138, 359] on li "Unlock package" at bounding box center [125, 370] width 92 height 22
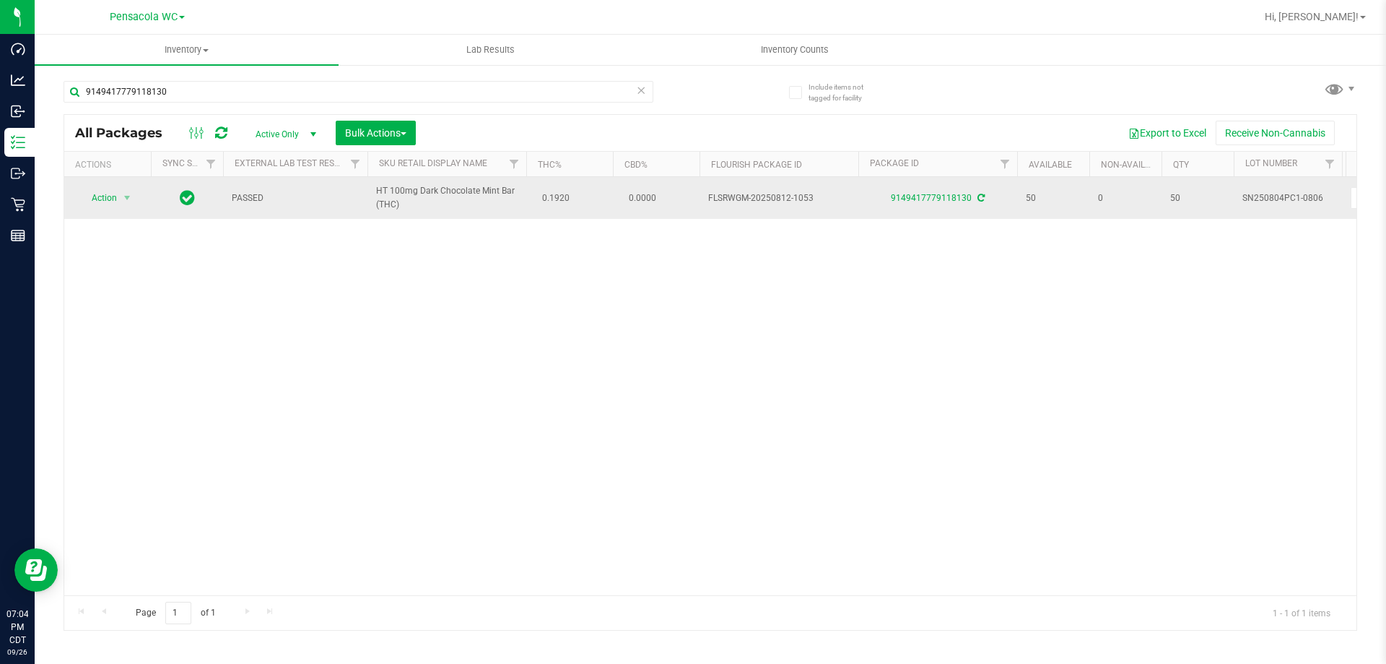
click at [101, 199] on span "Action" at bounding box center [98, 198] width 39 height 20
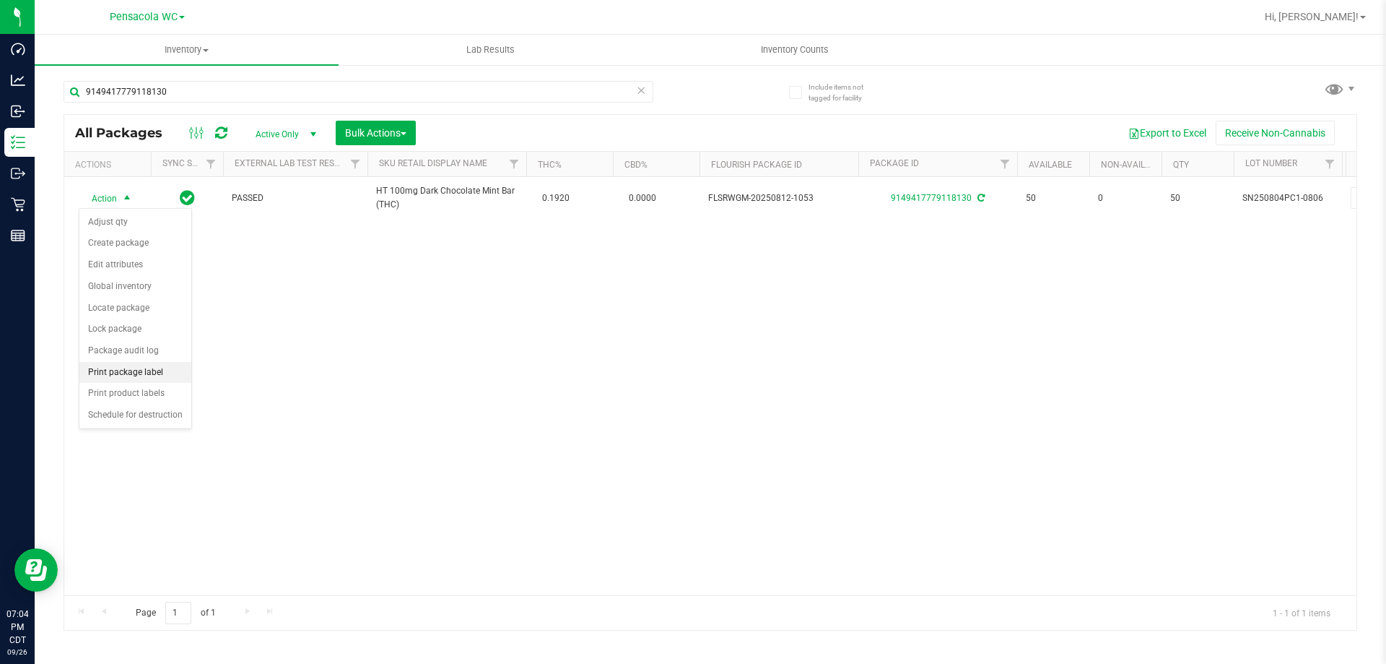
click at [173, 372] on li "Print package label" at bounding box center [135, 373] width 112 height 22
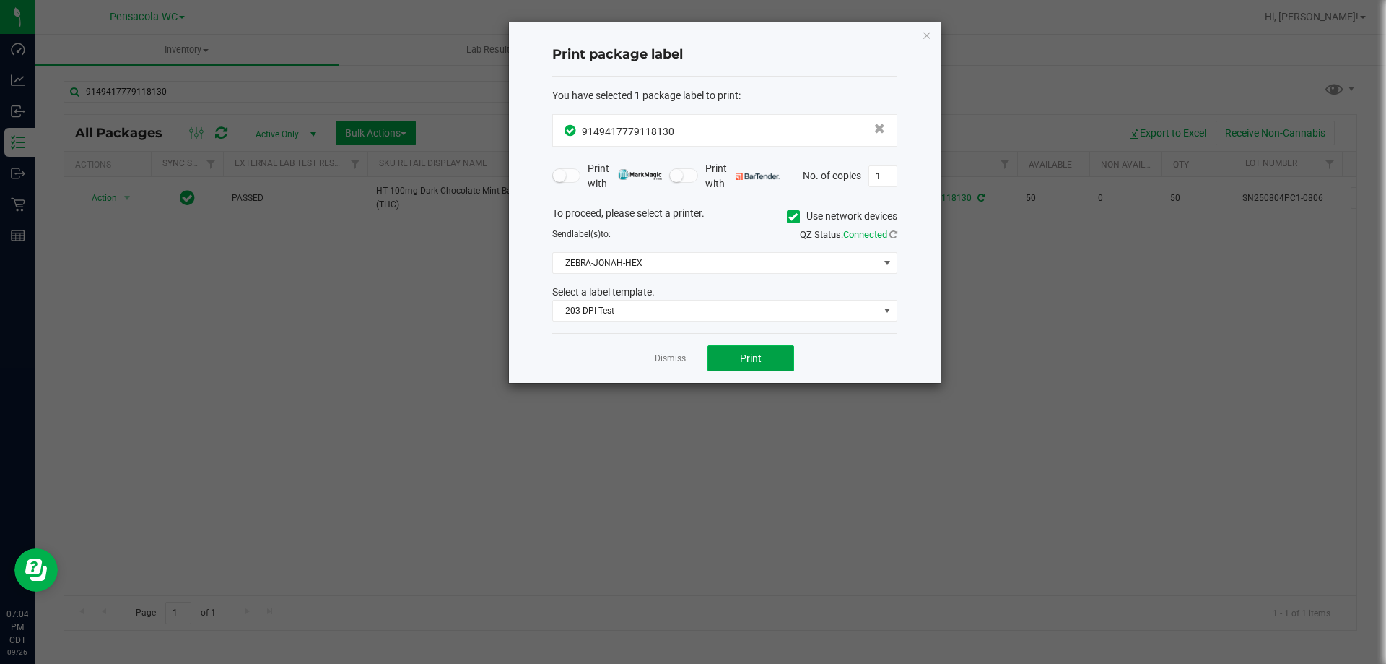
click at [764, 364] on button "Print" at bounding box center [751, 358] width 87 height 26
click at [760, 360] on span "Print" at bounding box center [758, 358] width 22 height 12
click at [661, 360] on link "Dismiss" at bounding box center [670, 358] width 31 height 12
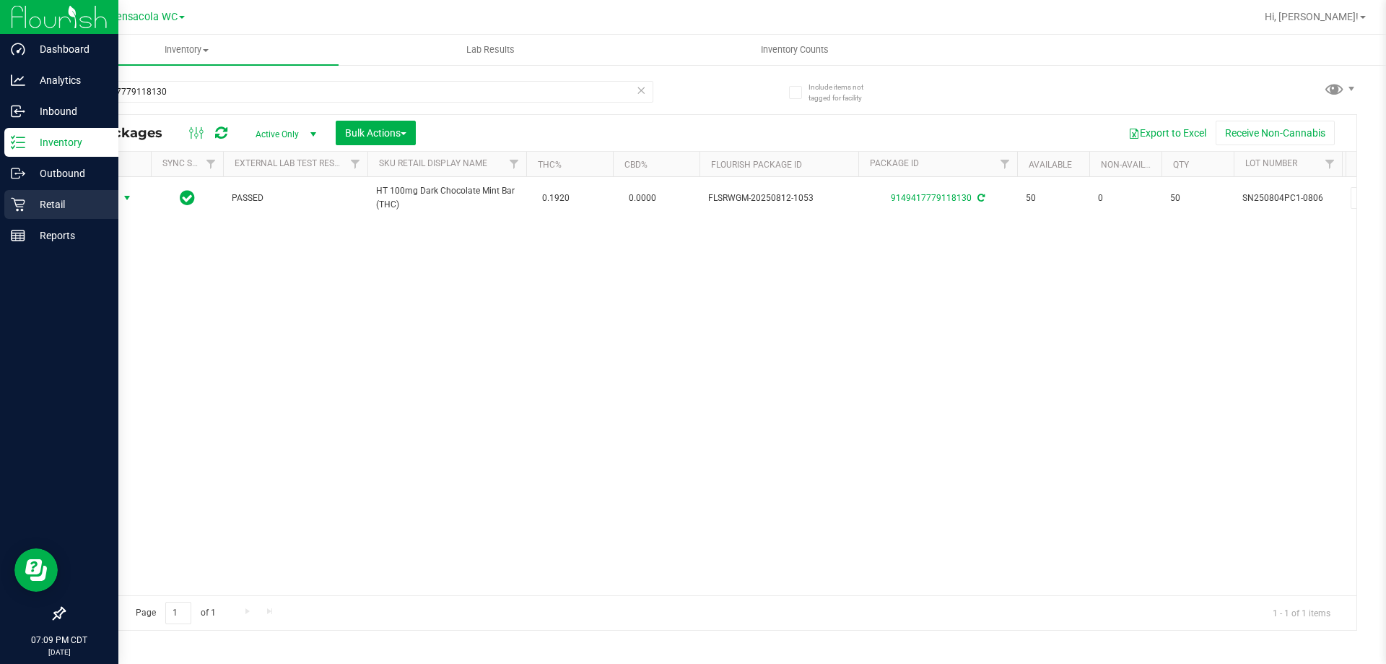
click at [3, 202] on link "Retail" at bounding box center [59, 205] width 118 height 31
